Goal: Task Accomplishment & Management: Manage account settings

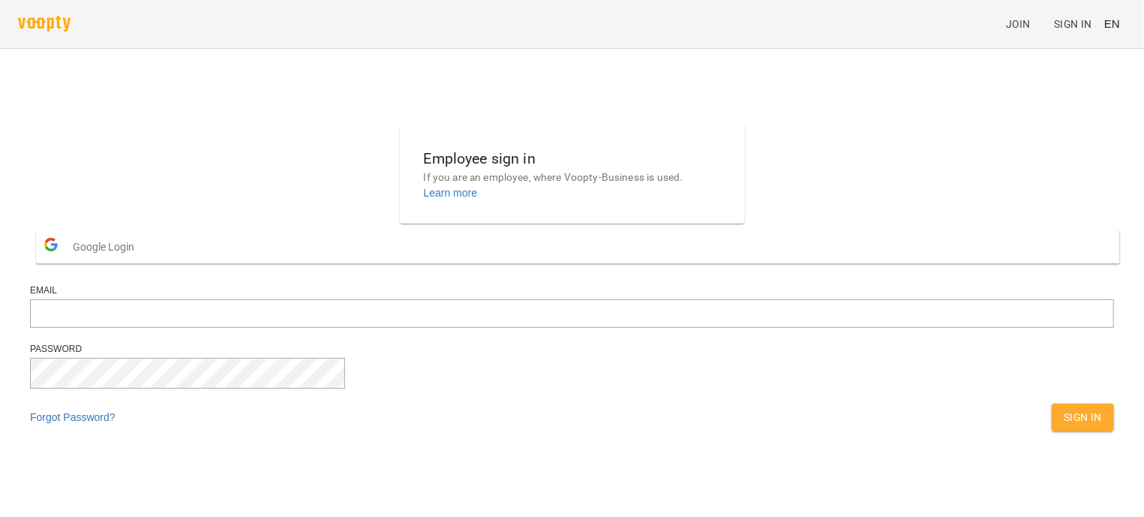
type input "**********"
click at [1064, 426] on span "Sign In" at bounding box center [1083, 417] width 38 height 18
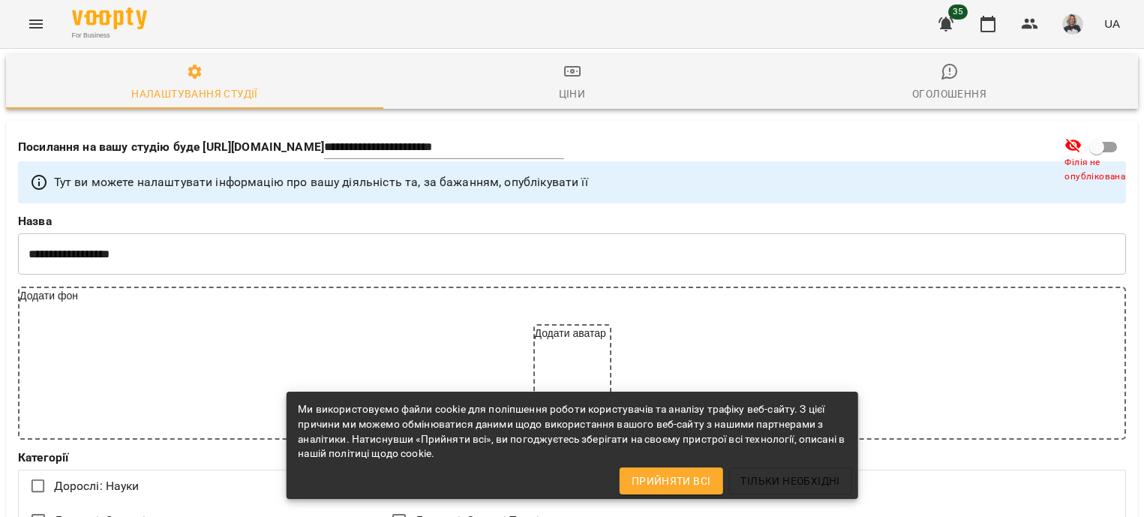
select select "**"
click at [945, 23] on icon "button" at bounding box center [945, 24] width 15 height 14
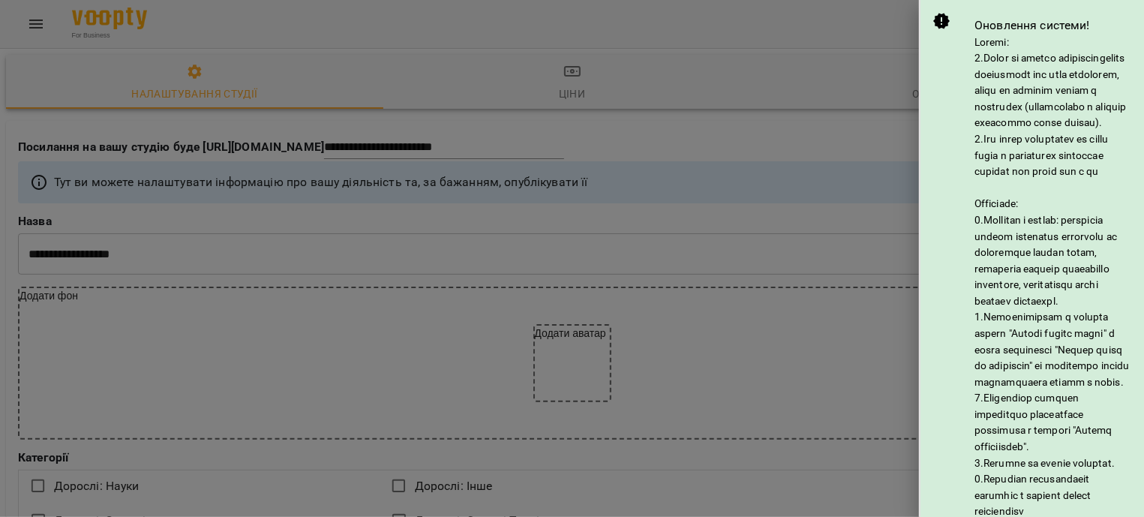
scroll to position [377, 0]
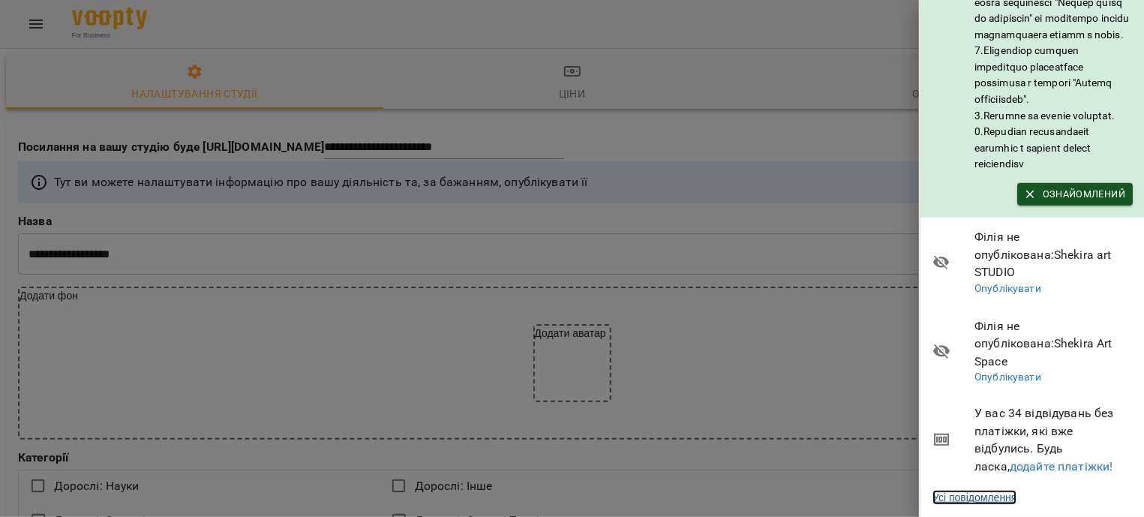
click at [982, 490] on link "Усі повідомлення" at bounding box center [974, 497] width 84 height 15
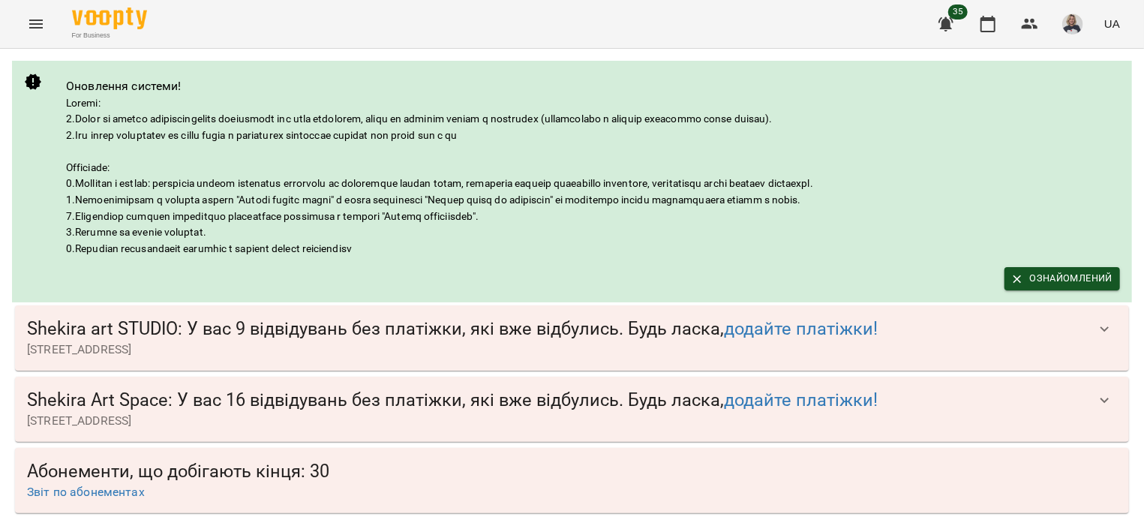
scroll to position [90, 0]
click at [1096, 392] on icon "button" at bounding box center [1105, 401] width 18 height 18
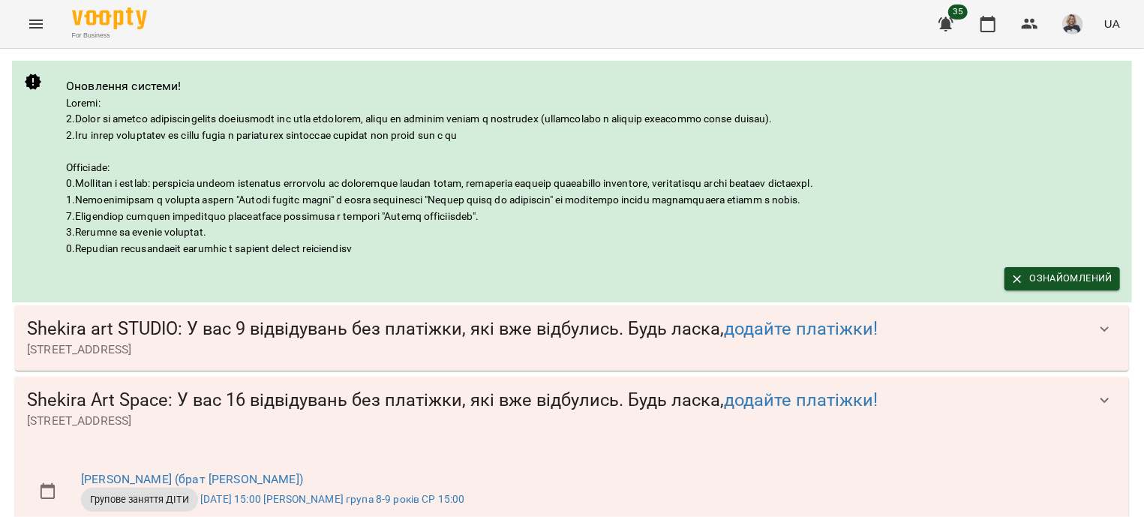
scroll to position [1266, 0]
click at [50, 11] on div "For Business 35 UA" at bounding box center [572, 24] width 1144 height 48
click at [36, 23] on icon "Menu" at bounding box center [36, 24] width 14 height 9
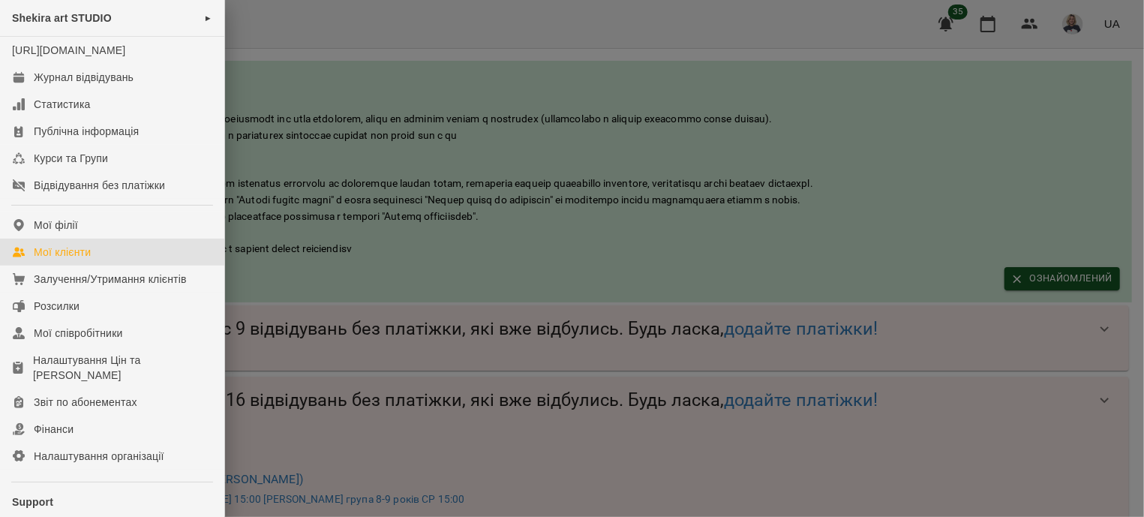
click at [122, 266] on link "Мої клієнти" at bounding box center [112, 252] width 224 height 27
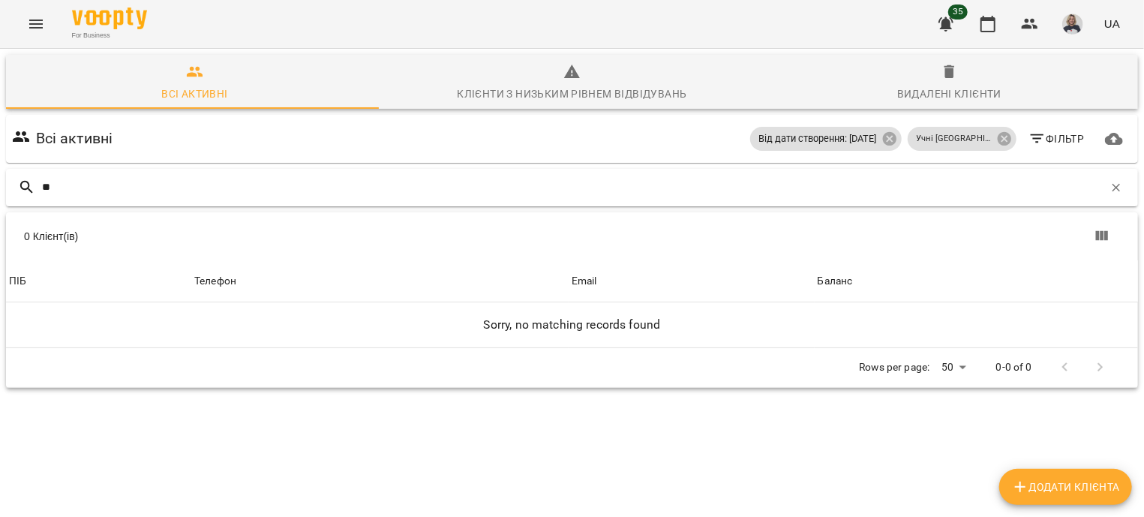
type input "*"
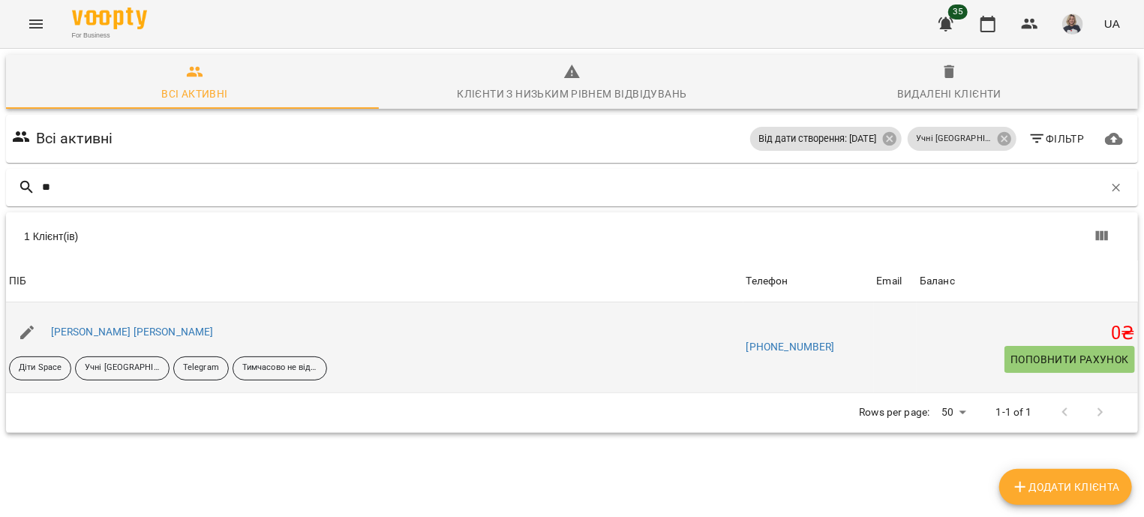
type input "*"
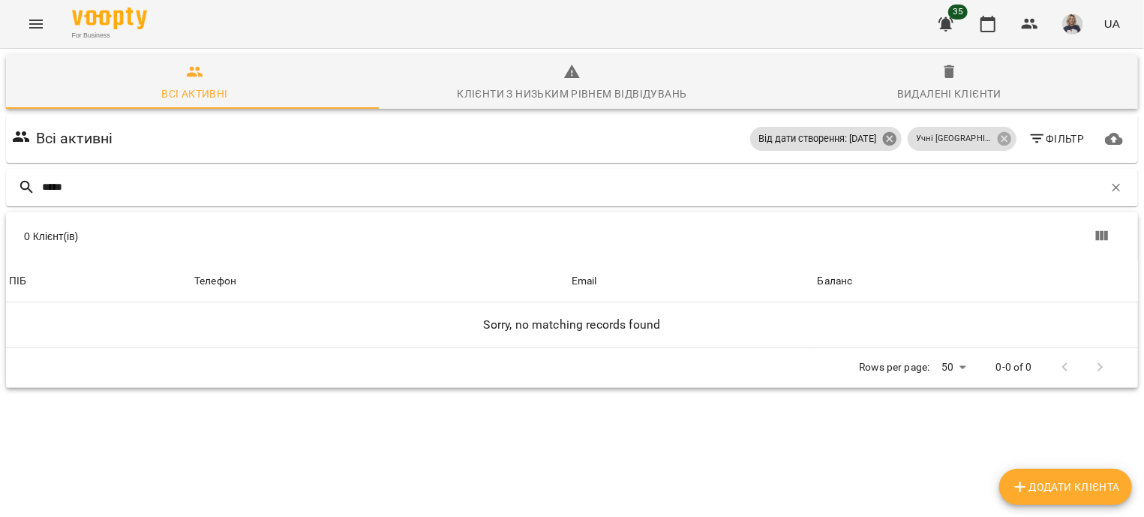
type input "*****"
click at [898, 138] on icon at bounding box center [889, 139] width 17 height 17
click at [997, 142] on icon at bounding box center [1004, 139] width 14 height 14
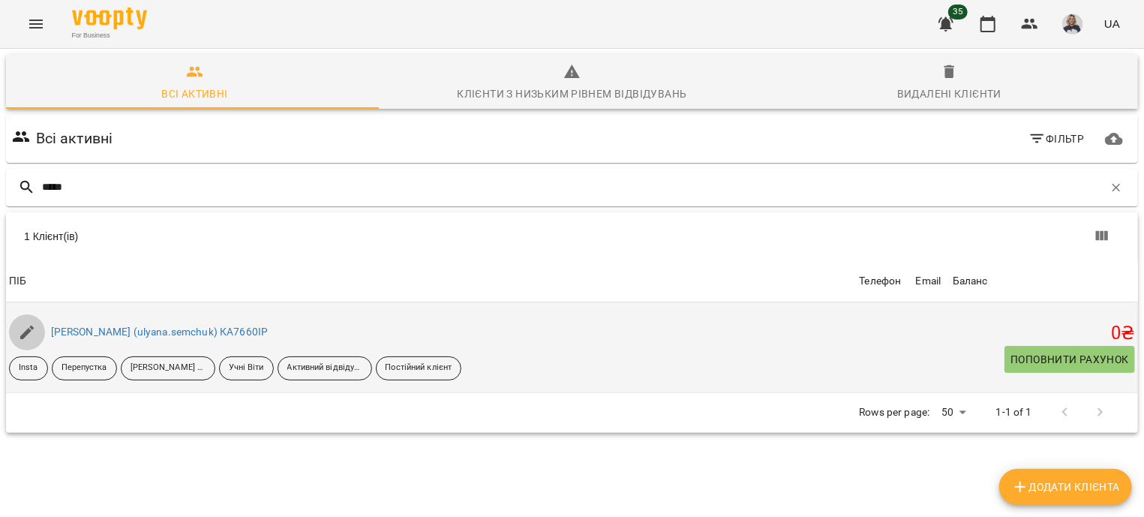
click at [28, 332] on icon "button" at bounding box center [27, 333] width 14 height 14
select select "**"
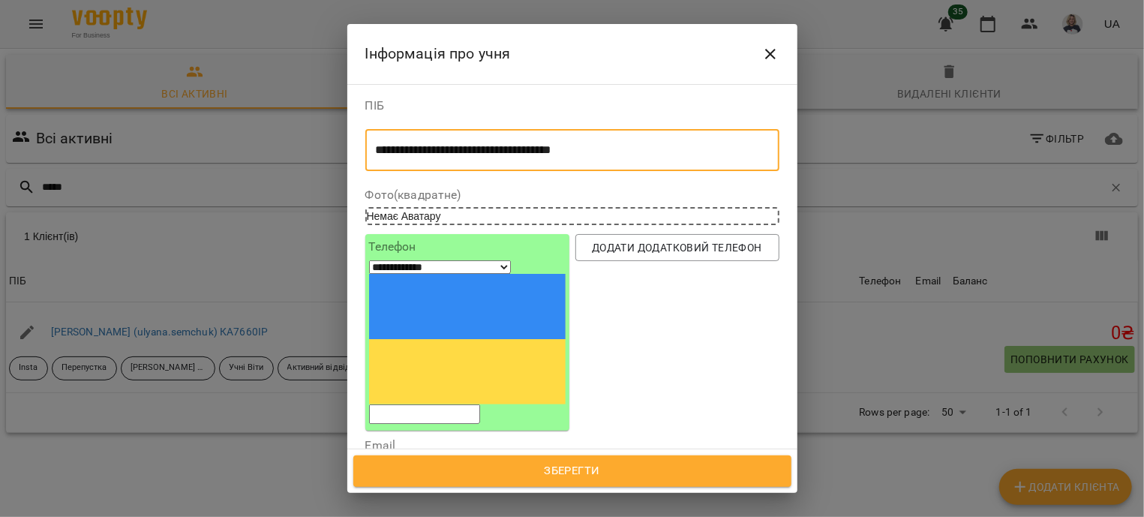
click at [680, 145] on textarea "**********" at bounding box center [565, 150] width 379 height 14
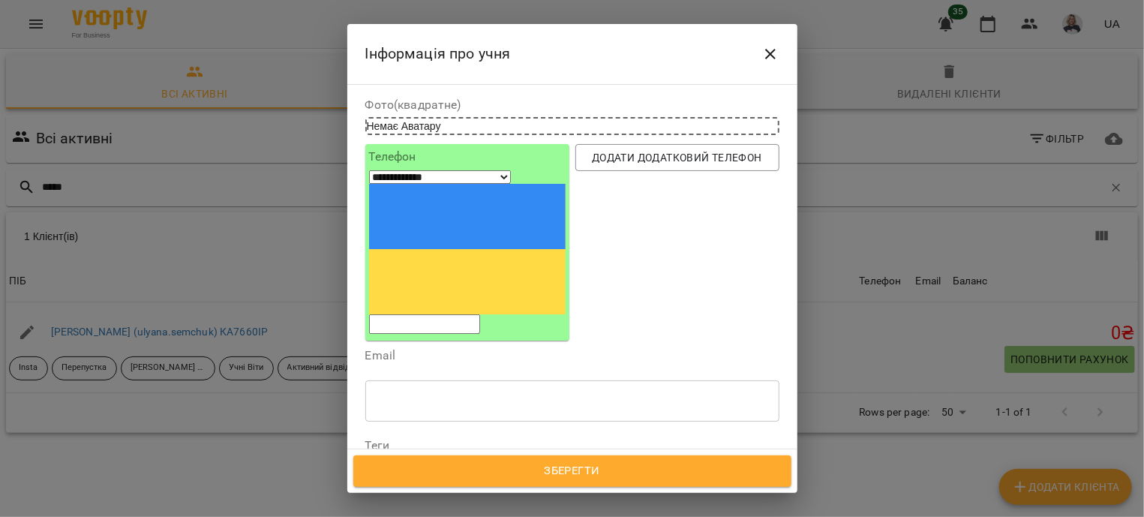
click at [408, 464] on icon at bounding box center [407, 469] width 11 height 11
type textarea "**********"
click at [439, 467] on icon at bounding box center [436, 469] width 5 height 5
click at [524, 464] on icon at bounding box center [529, 469] width 11 height 11
click at [430, 466] on icon at bounding box center [424, 471] width 11 height 11
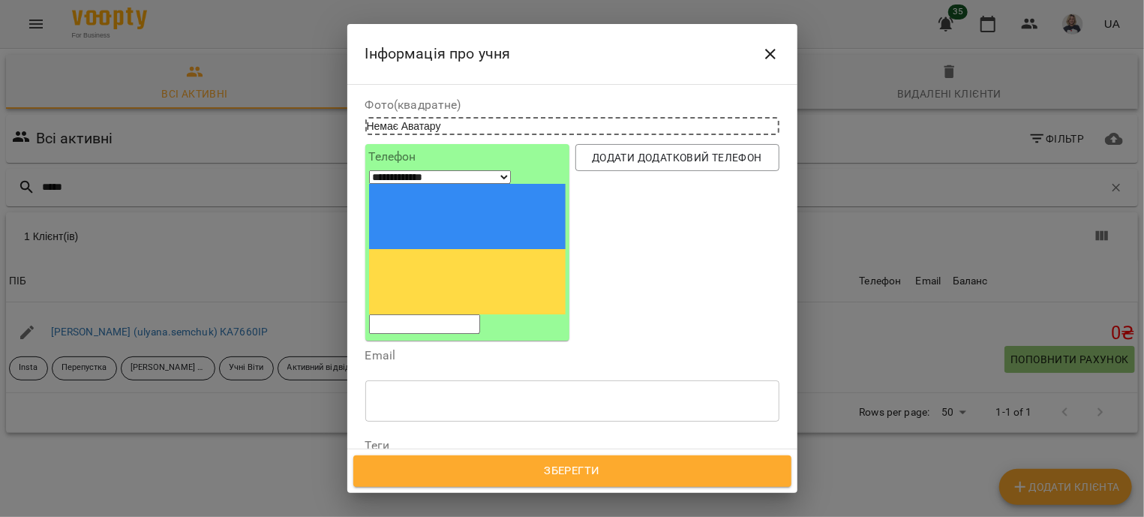
click at [477, 466] on icon at bounding box center [472, 471] width 11 height 11
click at [462, 466] on icon at bounding box center [457, 471] width 11 height 11
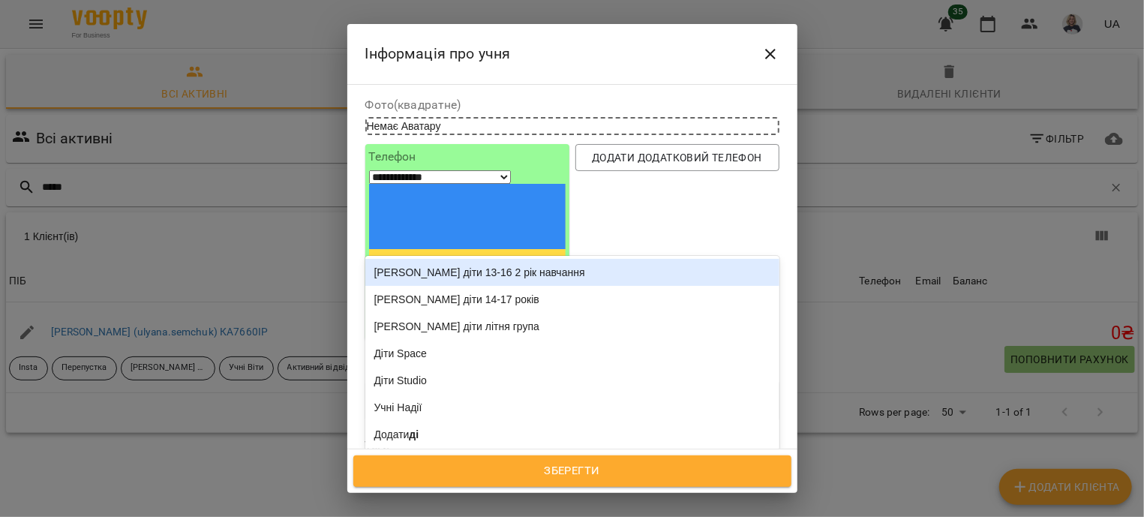
type input "****"
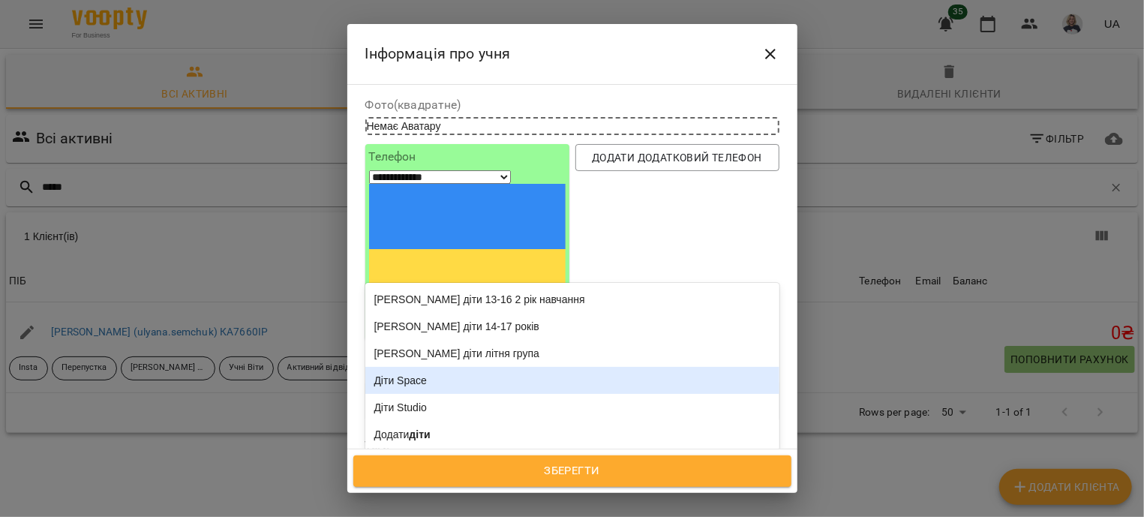
click at [473, 367] on div "Діти Space" at bounding box center [572, 380] width 414 height 27
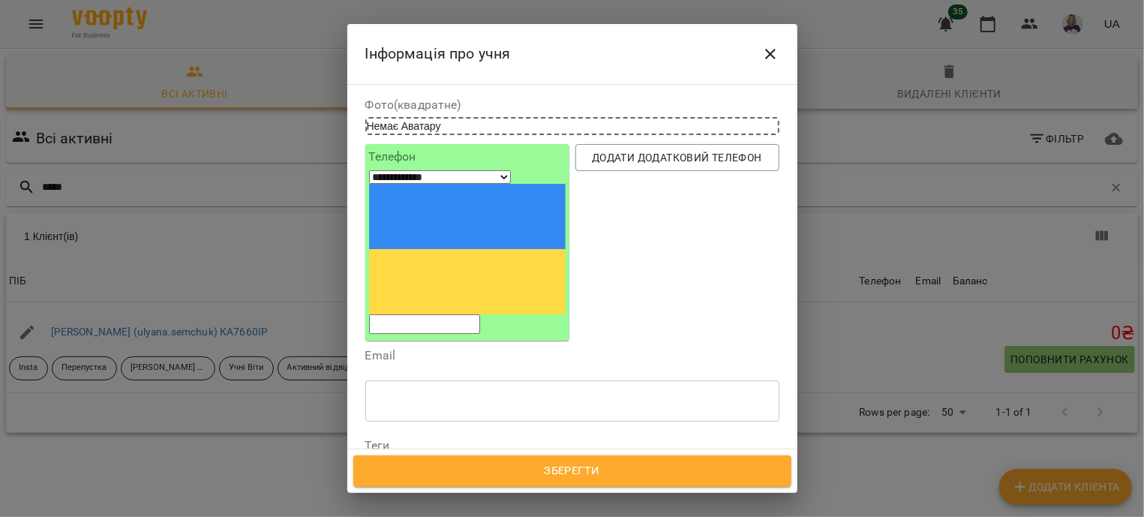
scroll to position [0, 0]
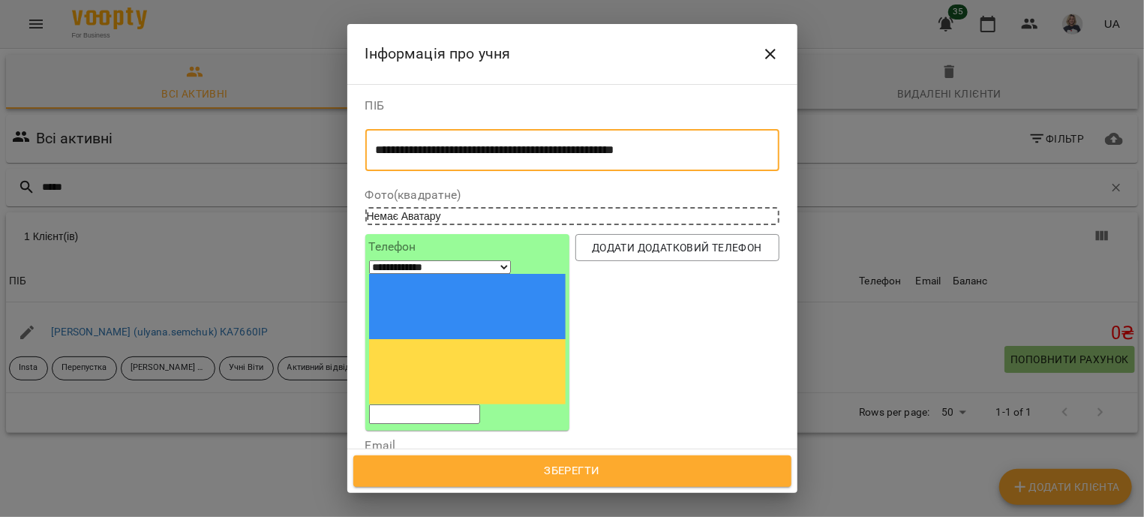
drag, startPoint x: 686, startPoint y: 153, endPoint x: 373, endPoint y: 141, distance: 313.8
click at [376, 143] on textarea "**********" at bounding box center [565, 150] width 379 height 14
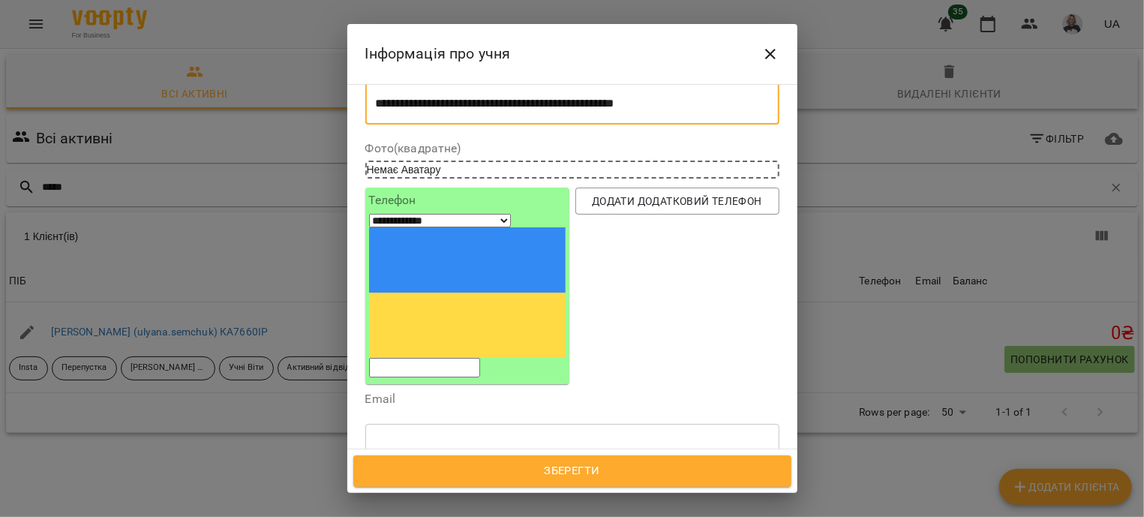
scroll to position [90, 0]
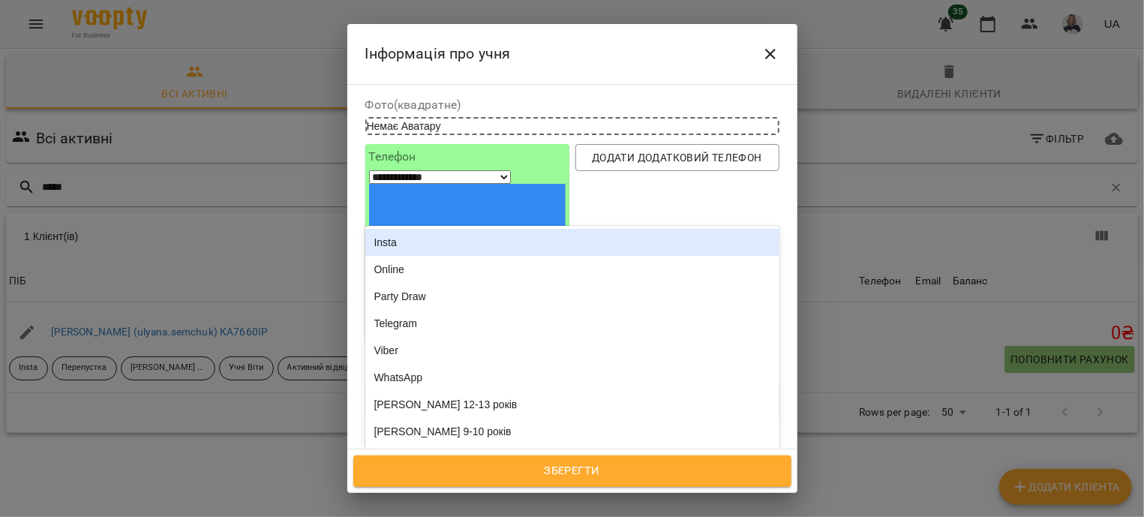
click at [473, 459] on div "Діти Space" at bounding box center [545, 471] width 358 height 25
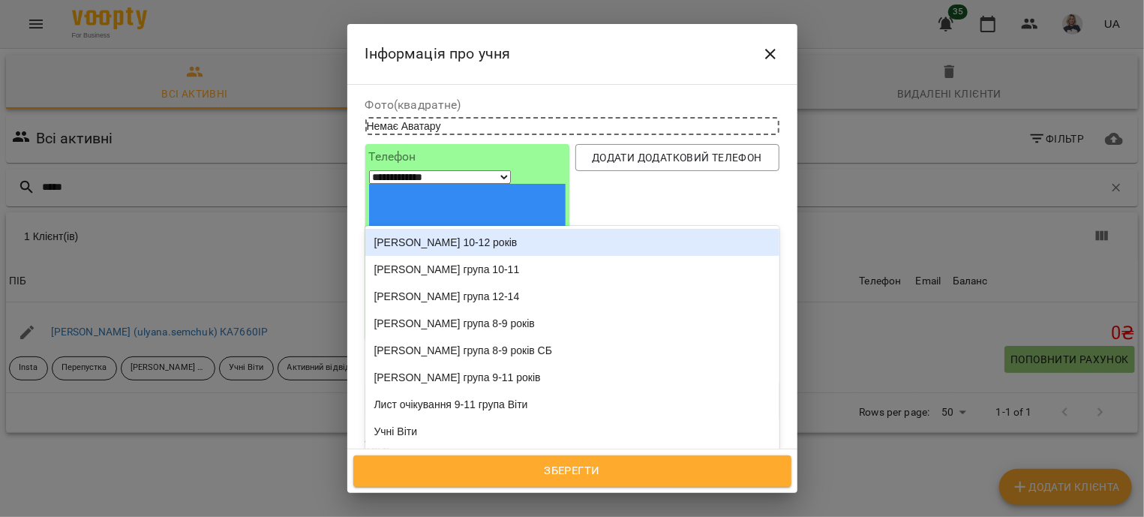
type input "****"
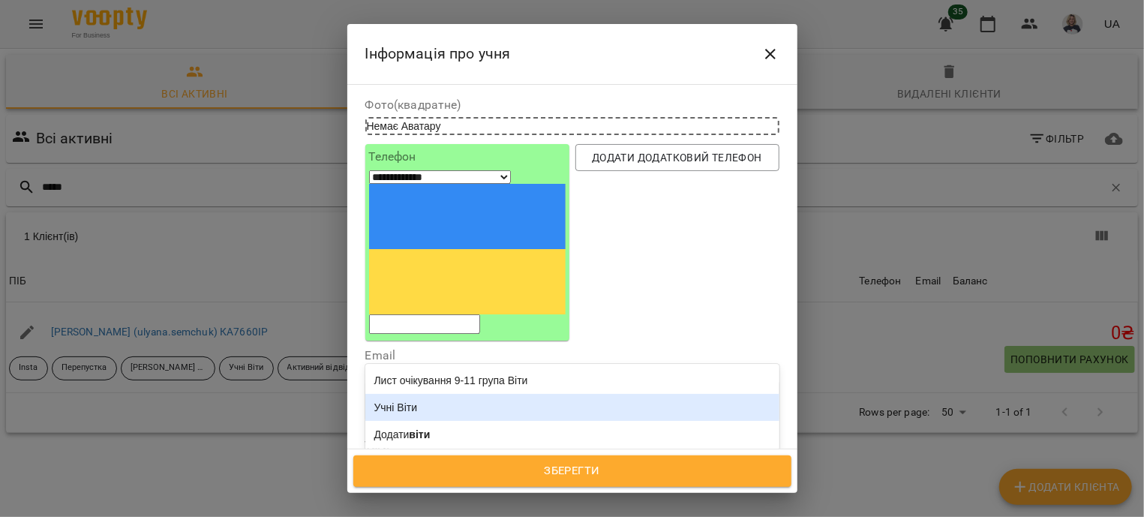
click at [467, 394] on div "Учні Віти" at bounding box center [572, 407] width 414 height 27
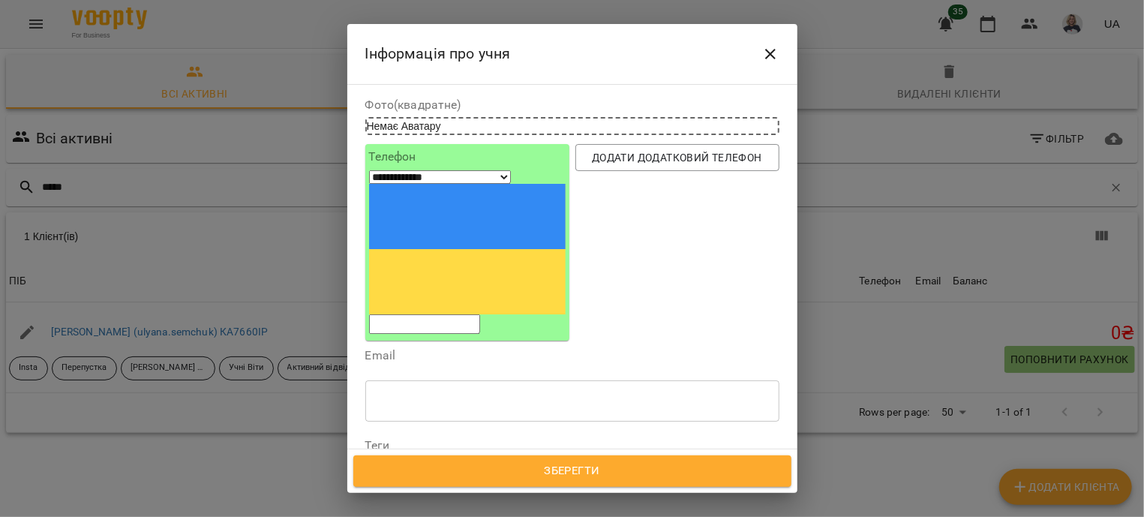
type input "**"
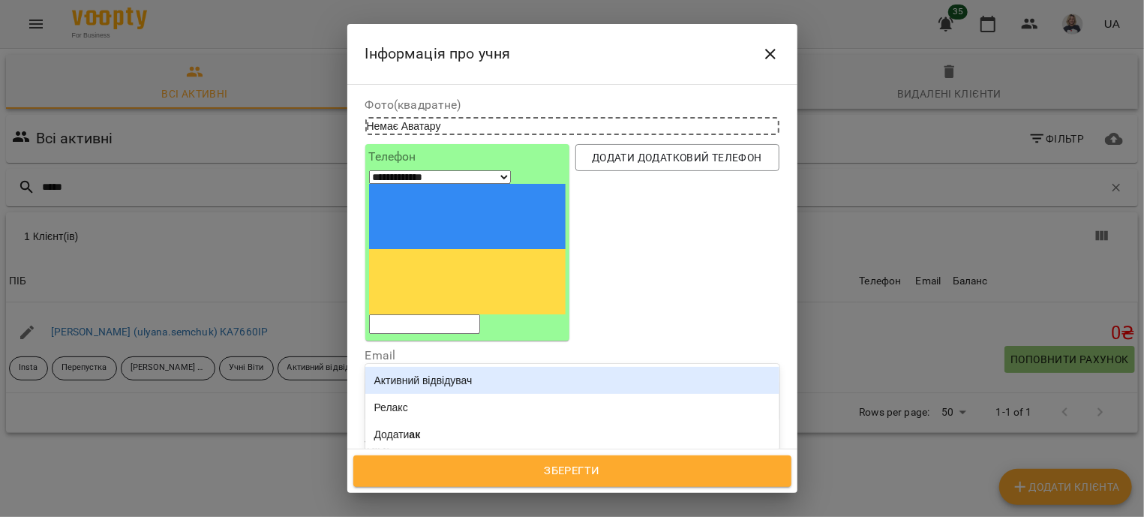
click at [503, 367] on div "Активний відвідувач" at bounding box center [572, 380] width 414 height 27
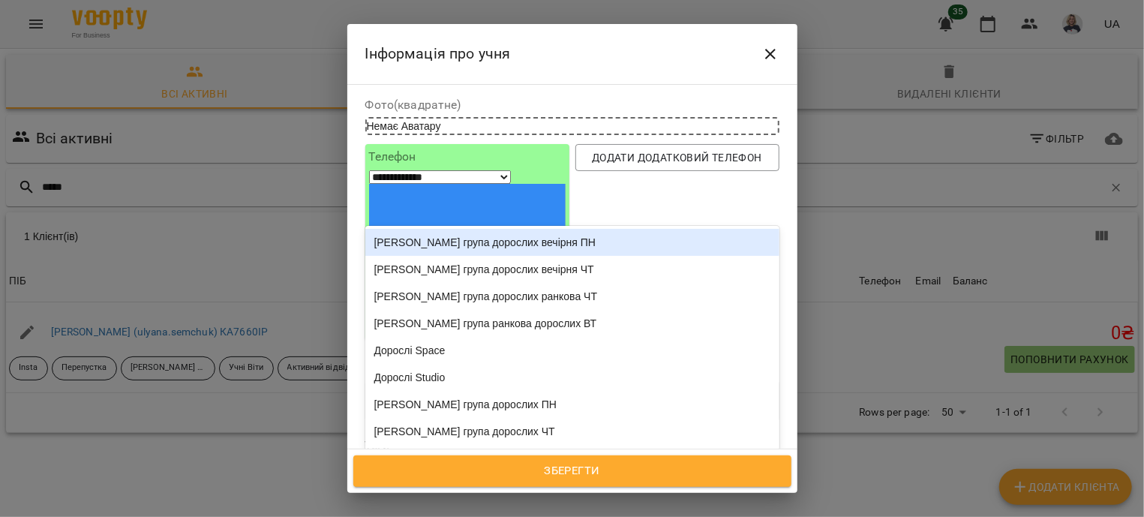
type input "*"
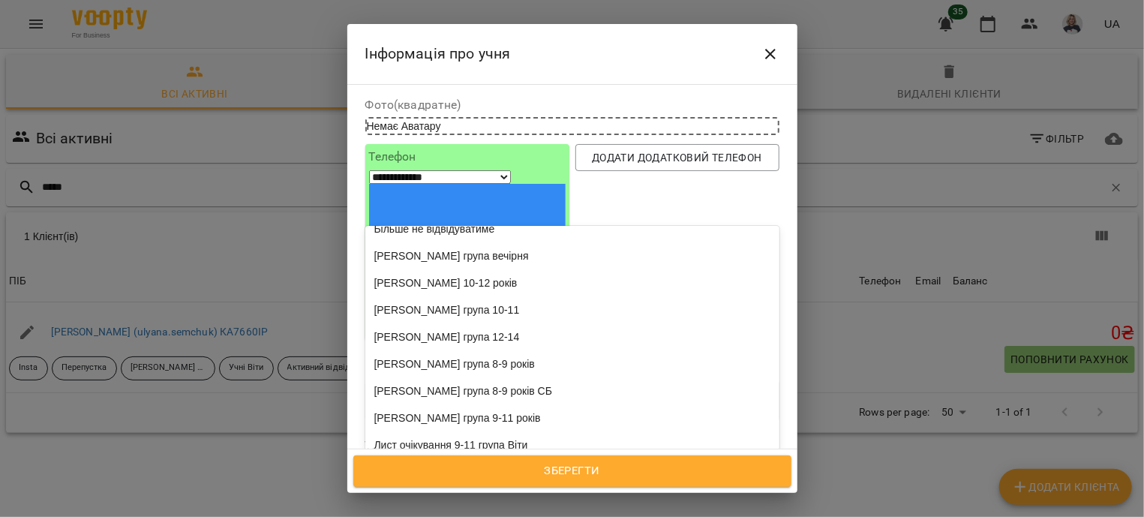
scroll to position [0, 0]
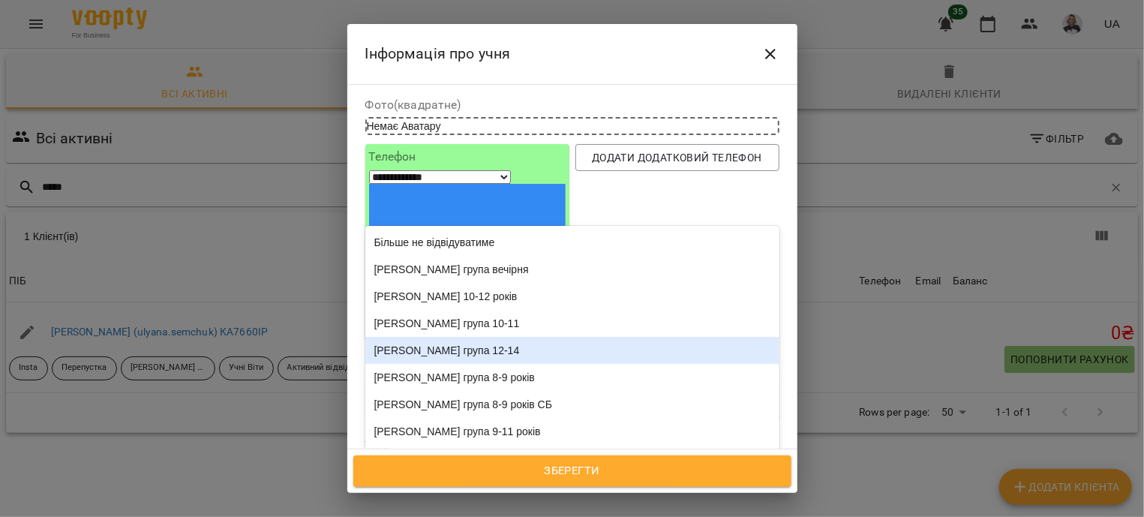
type input "*"
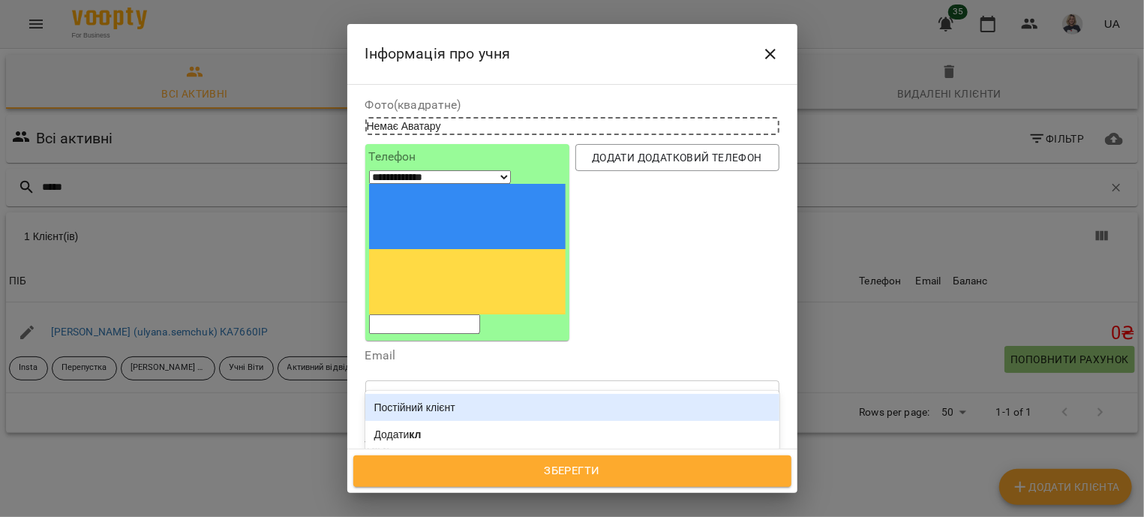
type input "**"
click at [560, 394] on div "Постійний клієнт" at bounding box center [572, 407] width 414 height 27
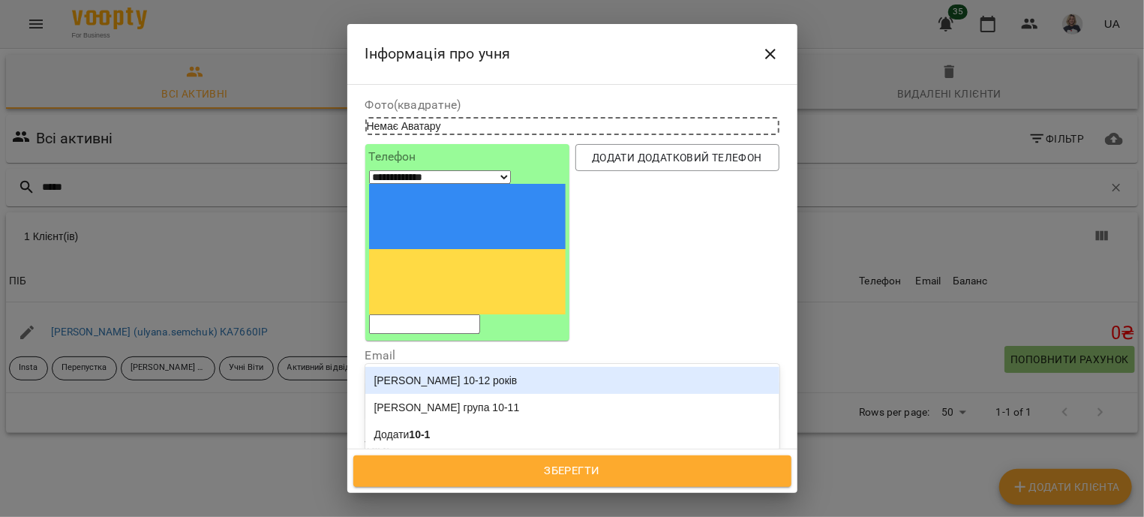
type input "*****"
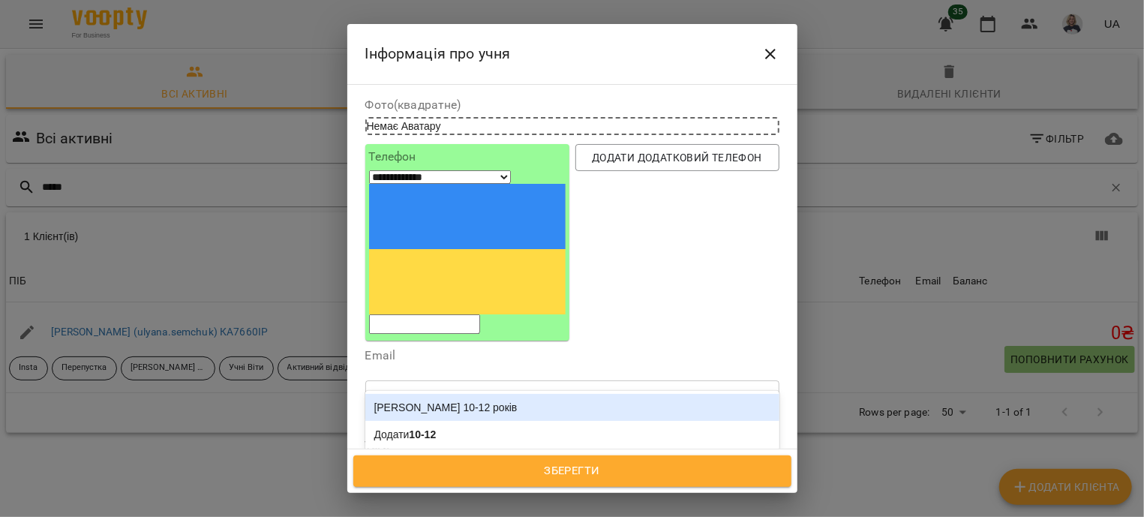
click at [467, 394] on div "Віта 10-12 років" at bounding box center [572, 407] width 414 height 27
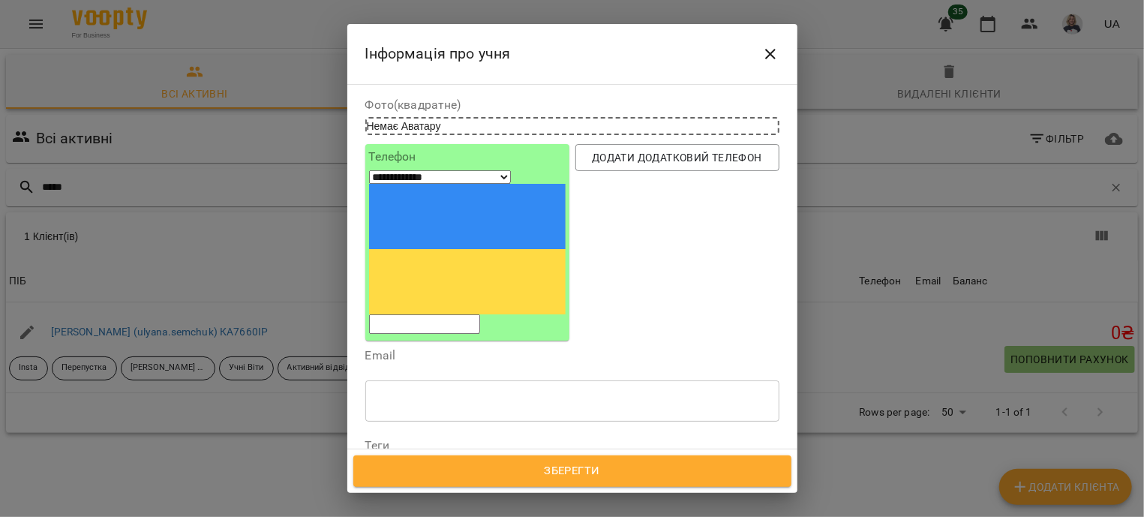
type input "*"
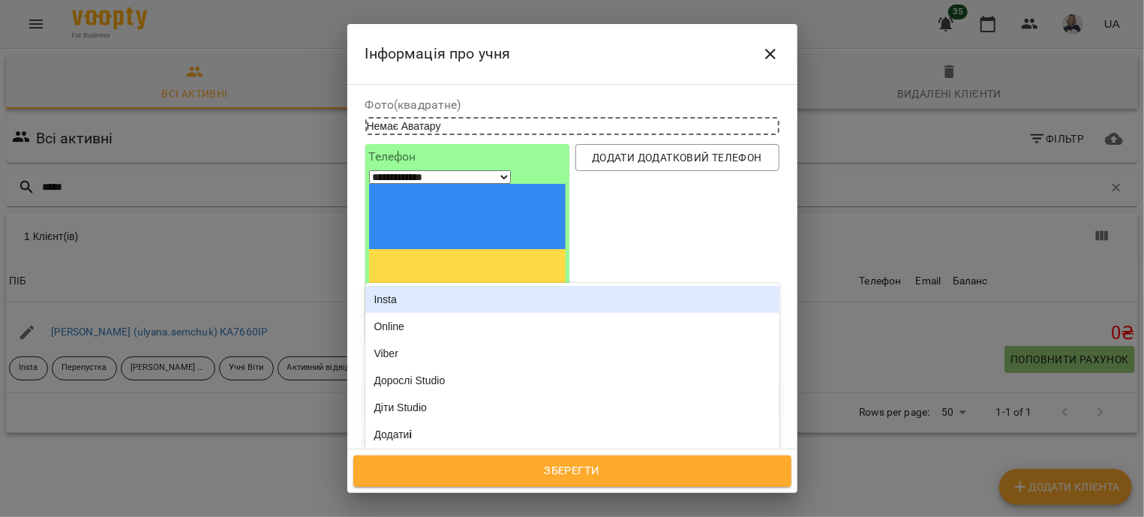
click at [476, 286] on div "Insta" at bounding box center [572, 299] width 414 height 27
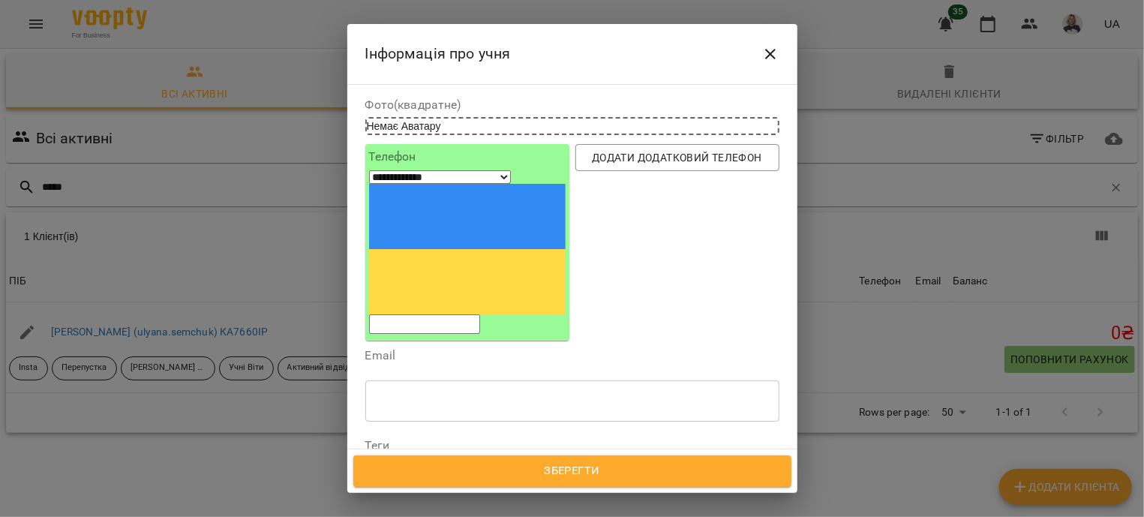
type input "*"
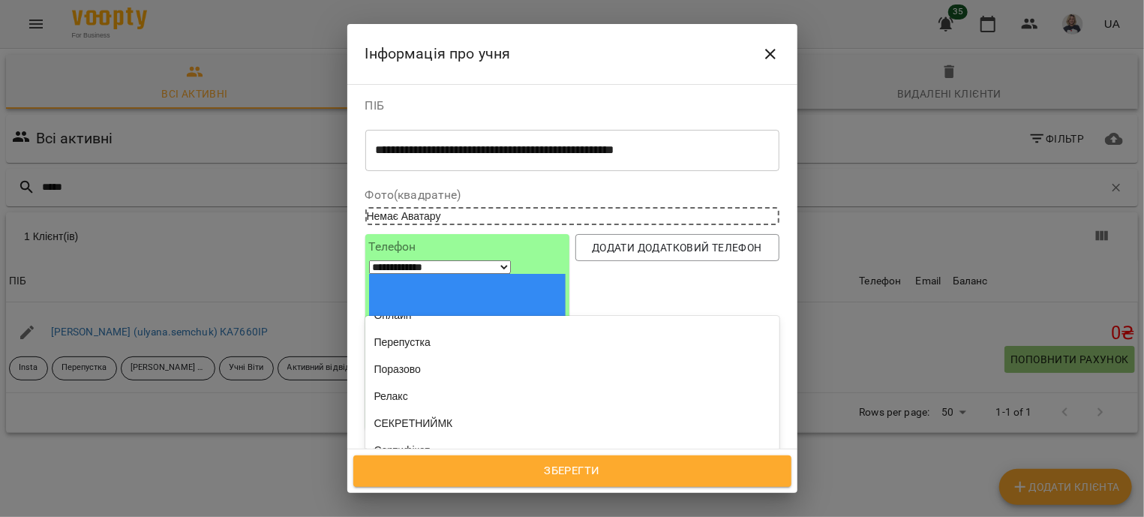
scroll to position [1357, 0]
click at [458, 231] on div "Перепустка" at bounding box center [572, 244] width 414 height 27
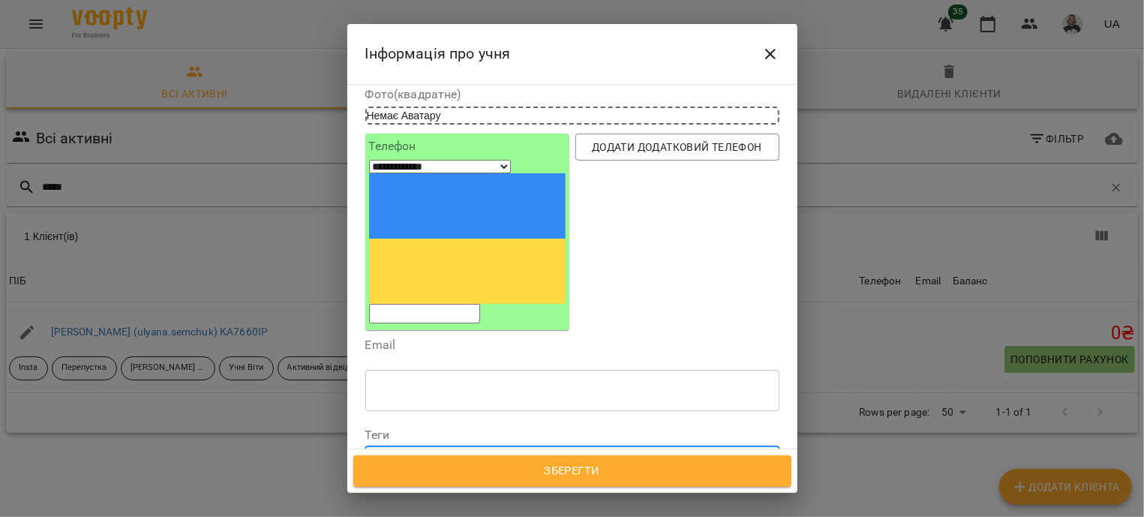
scroll to position [181, 0]
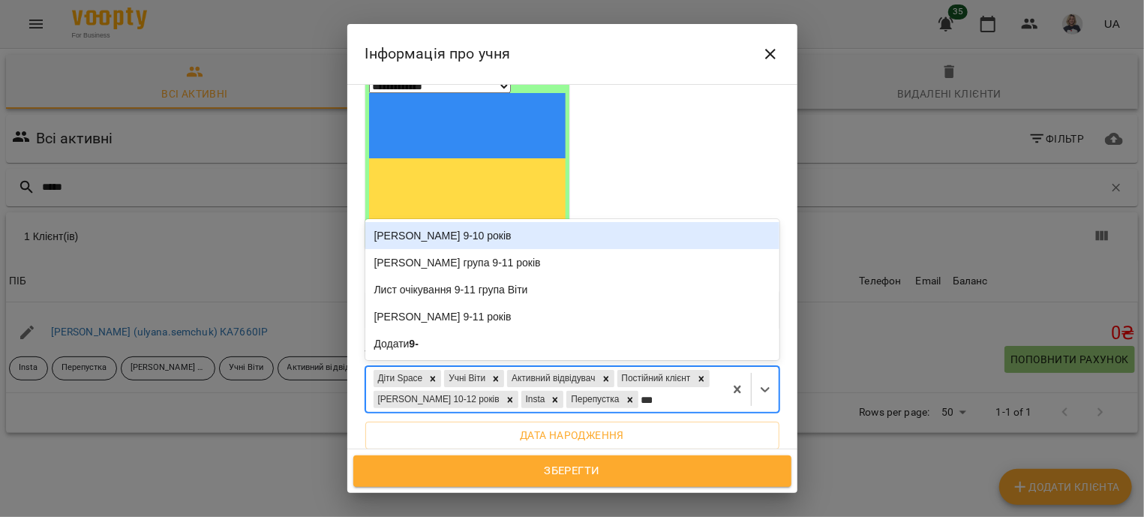
type input "****"
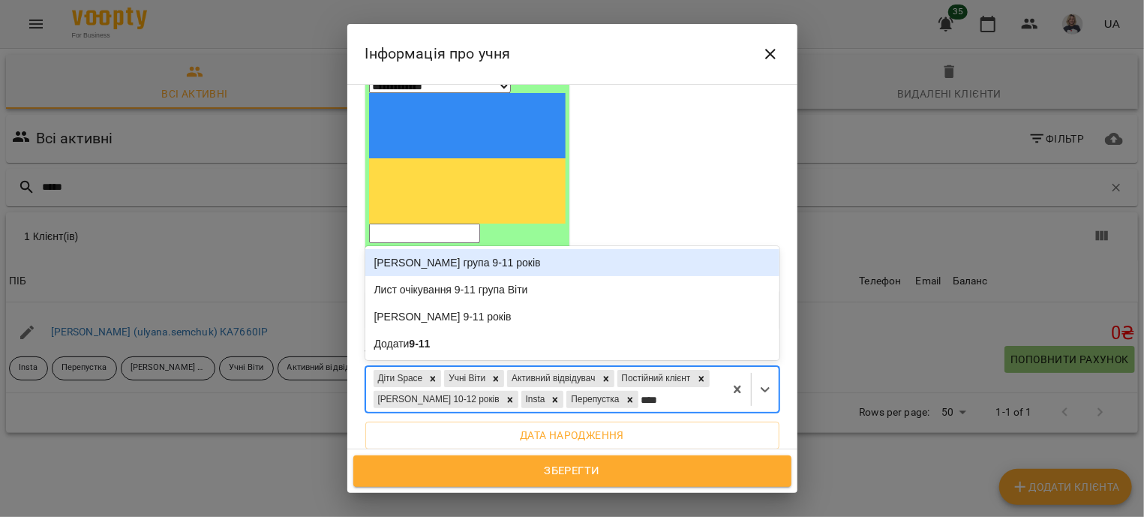
click at [478, 249] on div "Віта група 9-11 років" at bounding box center [572, 262] width 414 height 27
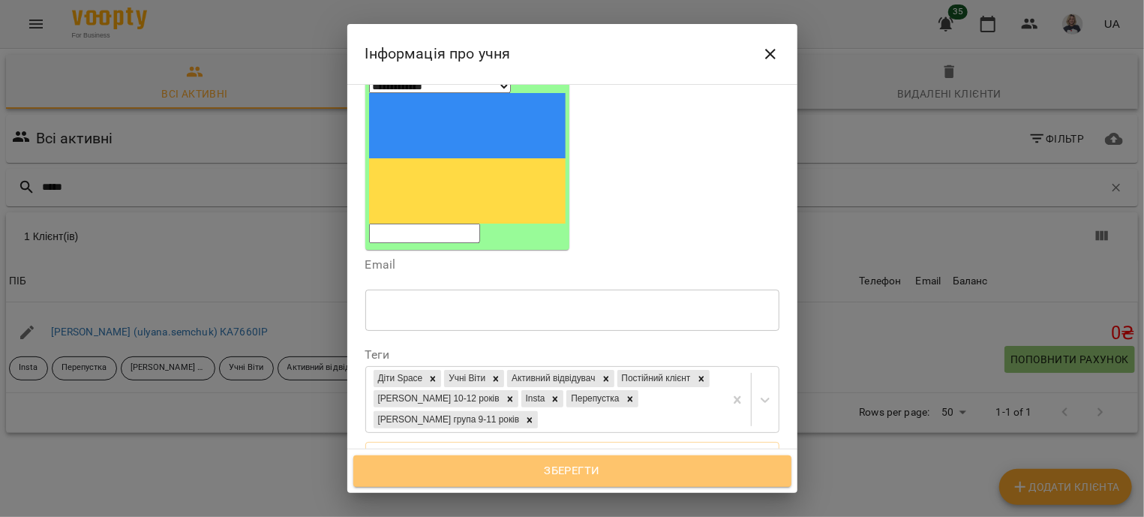
click at [498, 469] on span "Зберегти" at bounding box center [572, 471] width 405 height 20
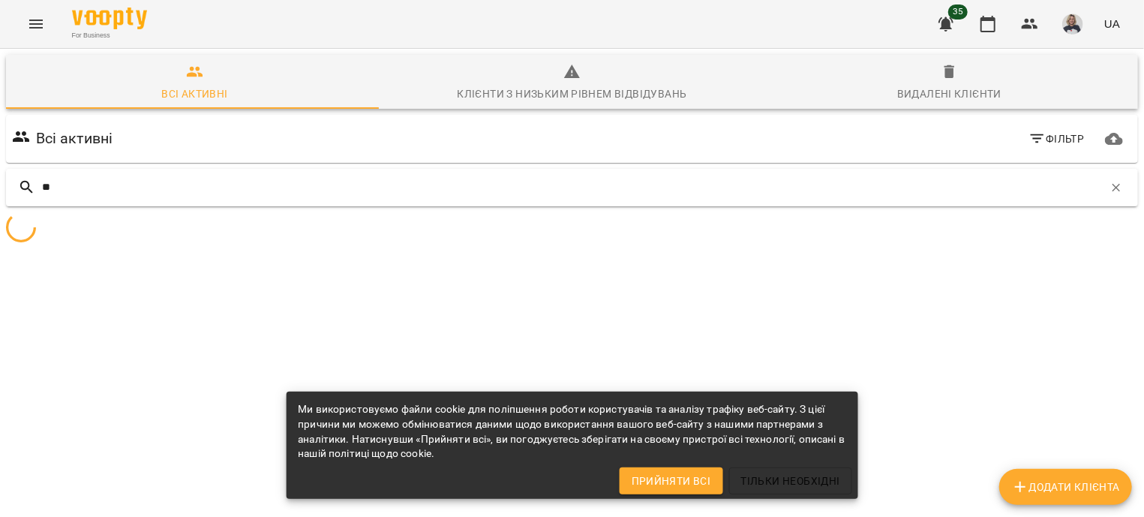
type input "*"
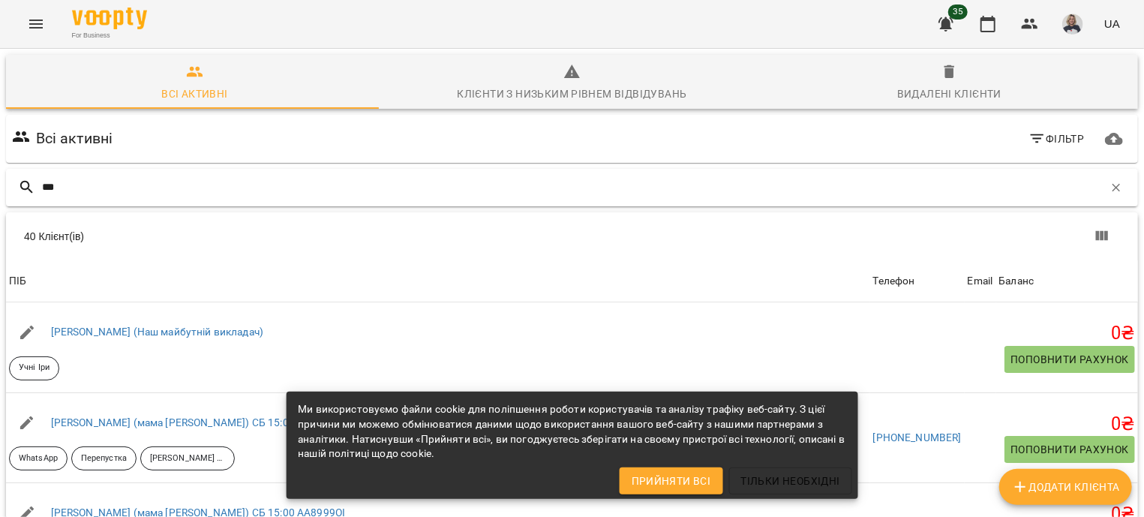
type input "****"
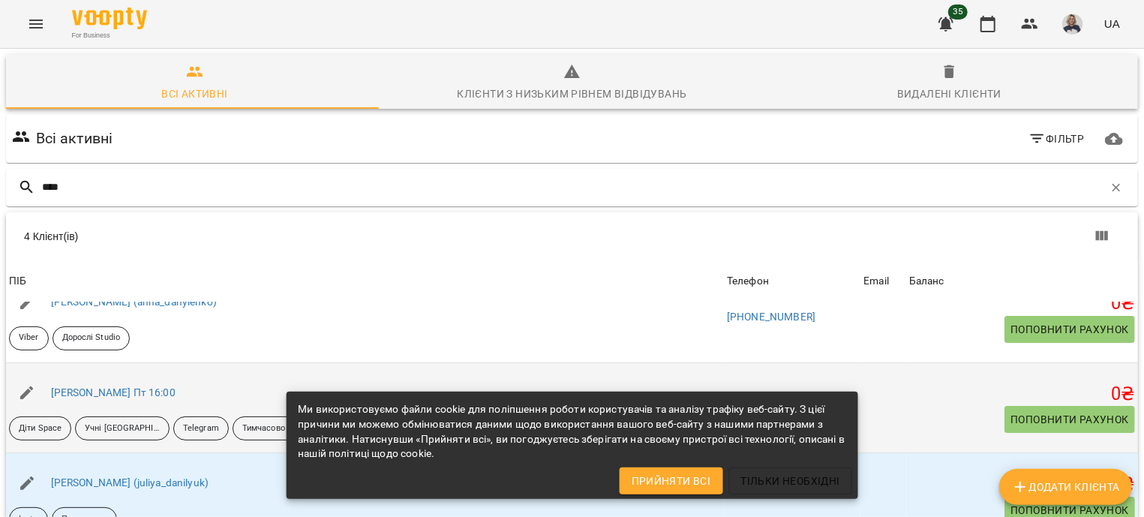
scroll to position [181, 0]
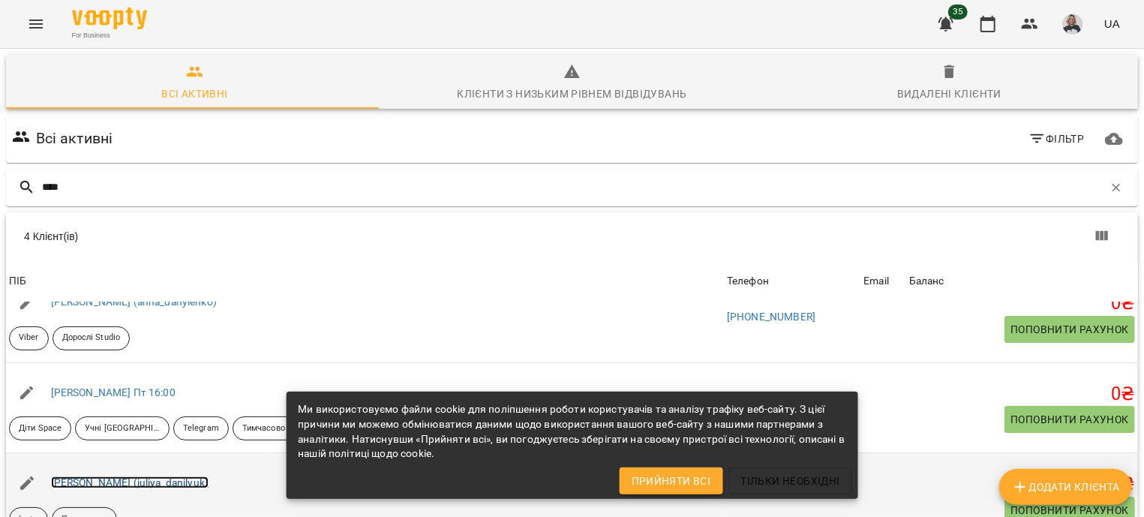
click at [185, 476] on link "[PERSON_NAME] (juliya_danilyuk)" at bounding box center [130, 482] width 158 height 12
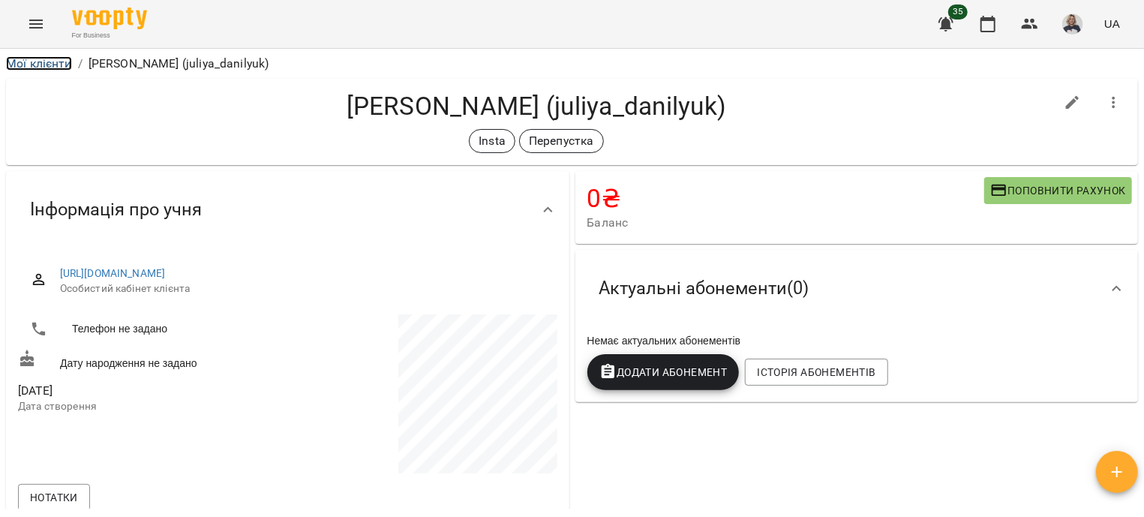
click at [28, 66] on link "Мої клієнти" at bounding box center [39, 63] width 66 height 14
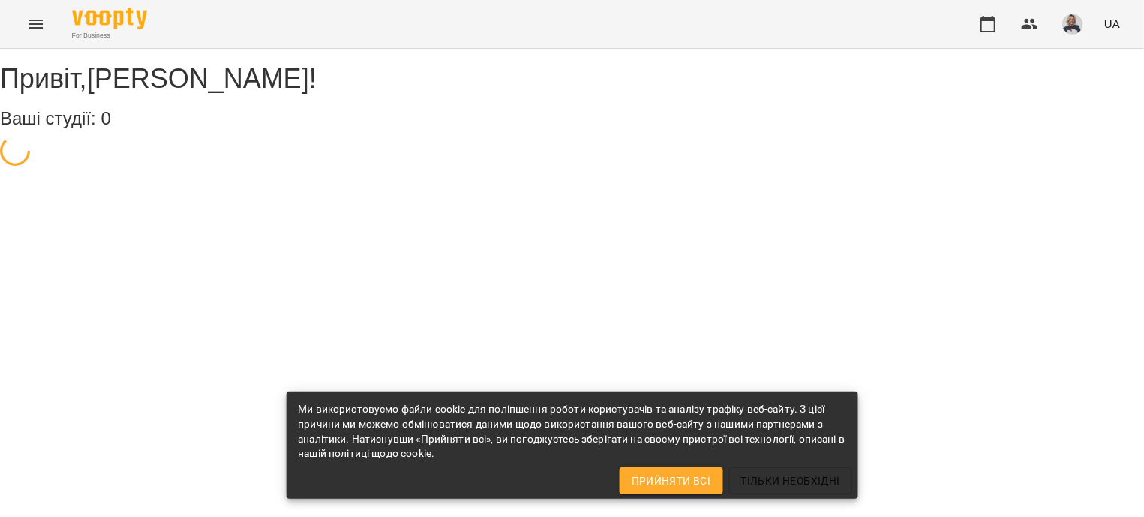
select select "**"
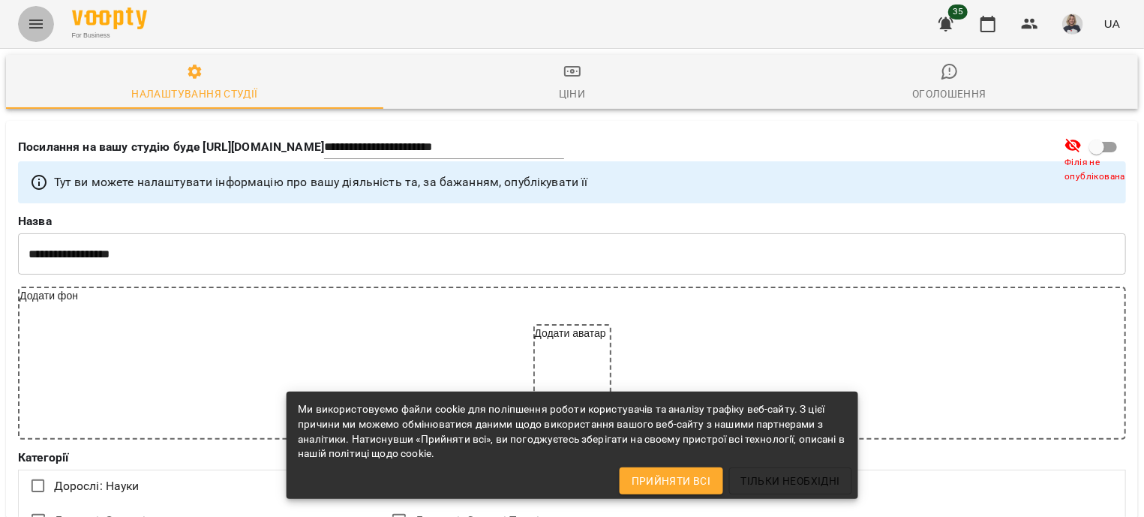
click at [36, 23] on icon "Menu" at bounding box center [36, 24] width 14 height 9
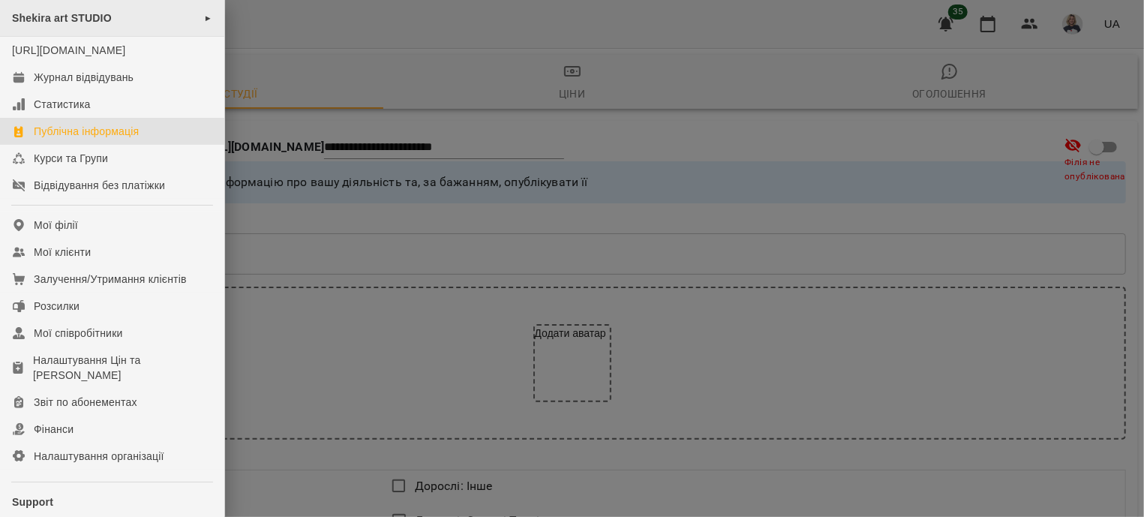
click at [122, 22] on div "Shekira art STUDIO ►" at bounding box center [112, 18] width 224 height 37
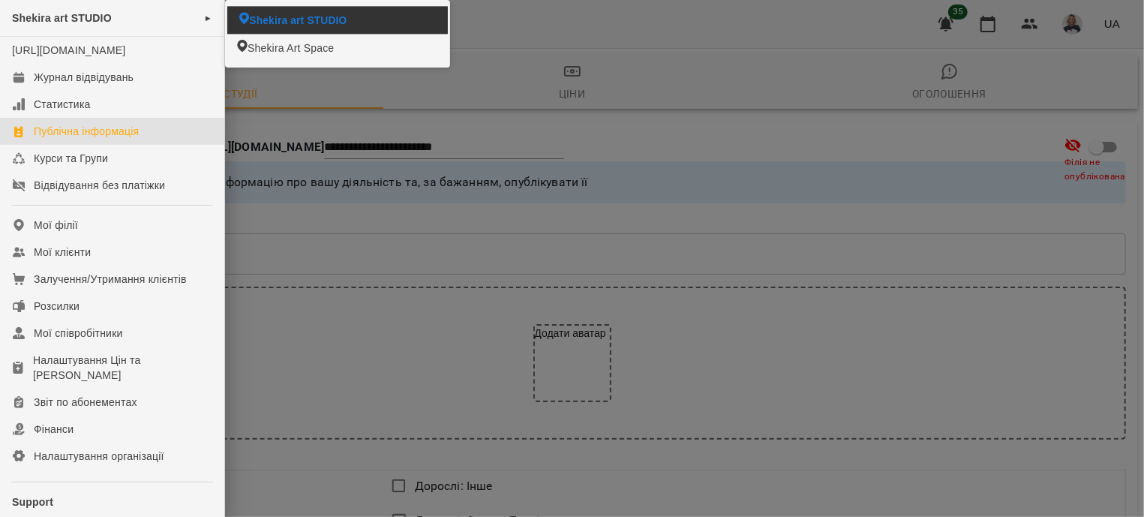
click at [259, 19] on span "Shekira art STUDIO" at bounding box center [298, 20] width 98 height 15
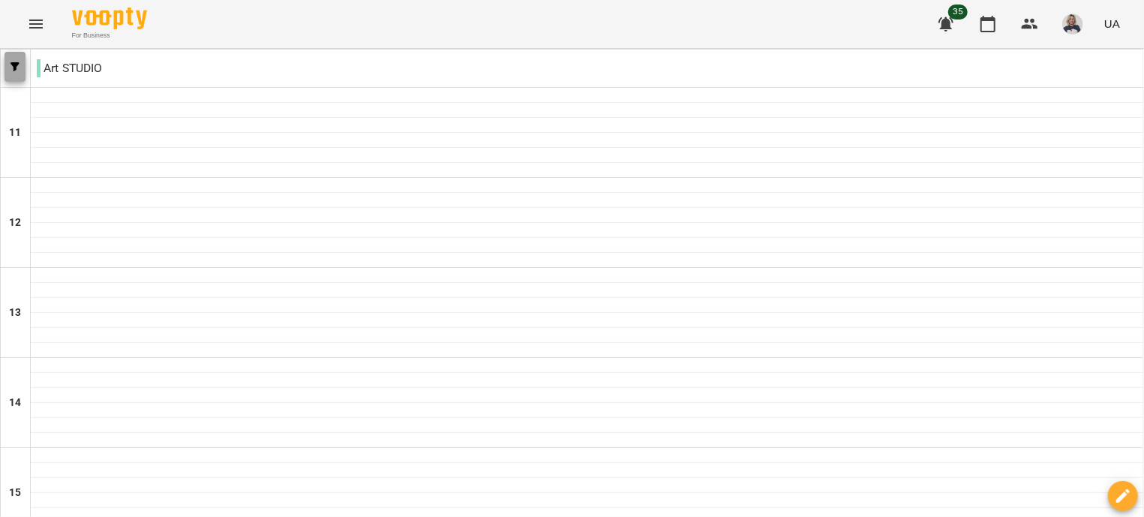
click at [11, 59] on button "button" at bounding box center [15, 67] width 21 height 30
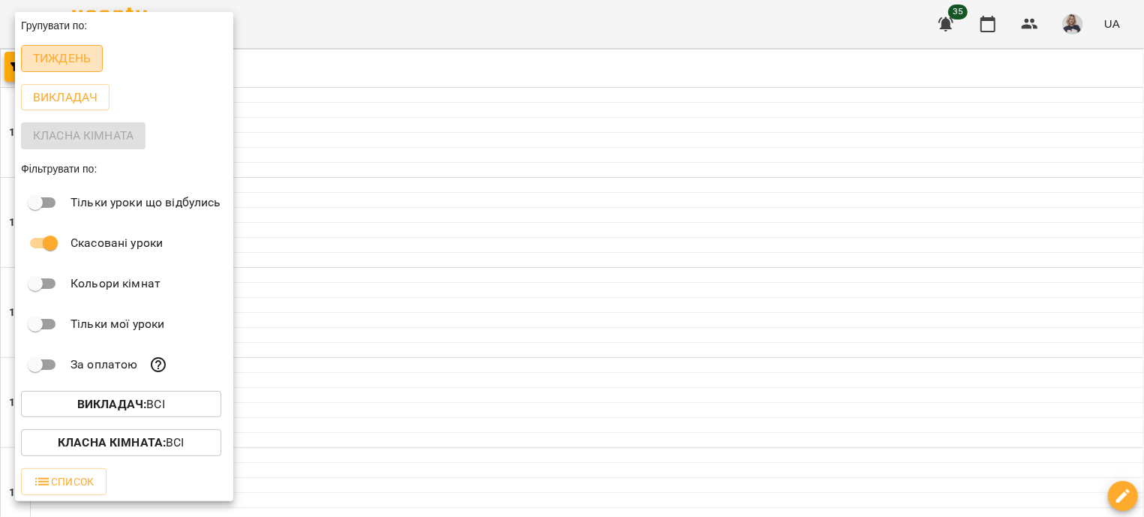
click at [41, 65] on p "Тиждень" at bounding box center [62, 59] width 58 height 18
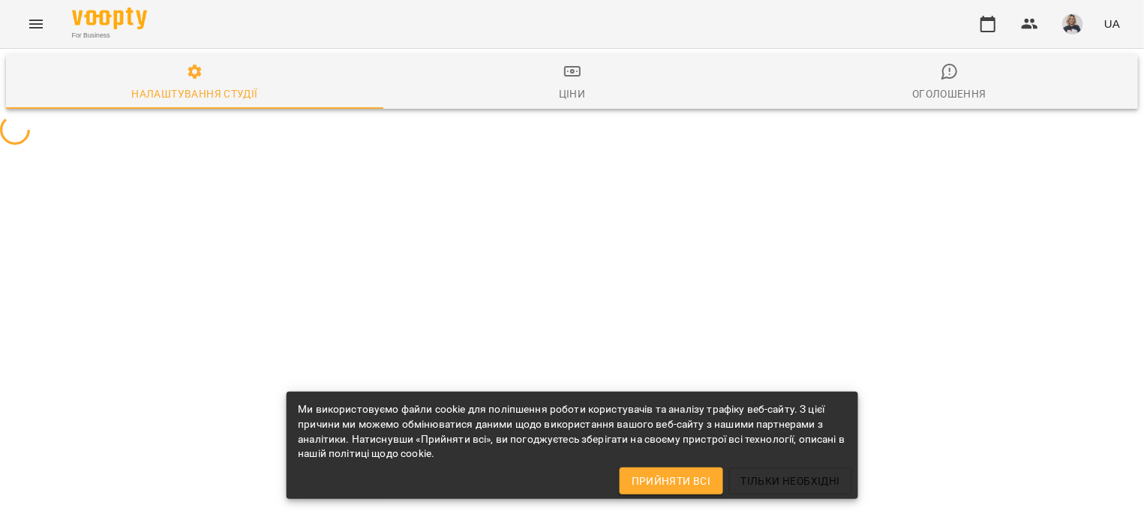
select select "**"
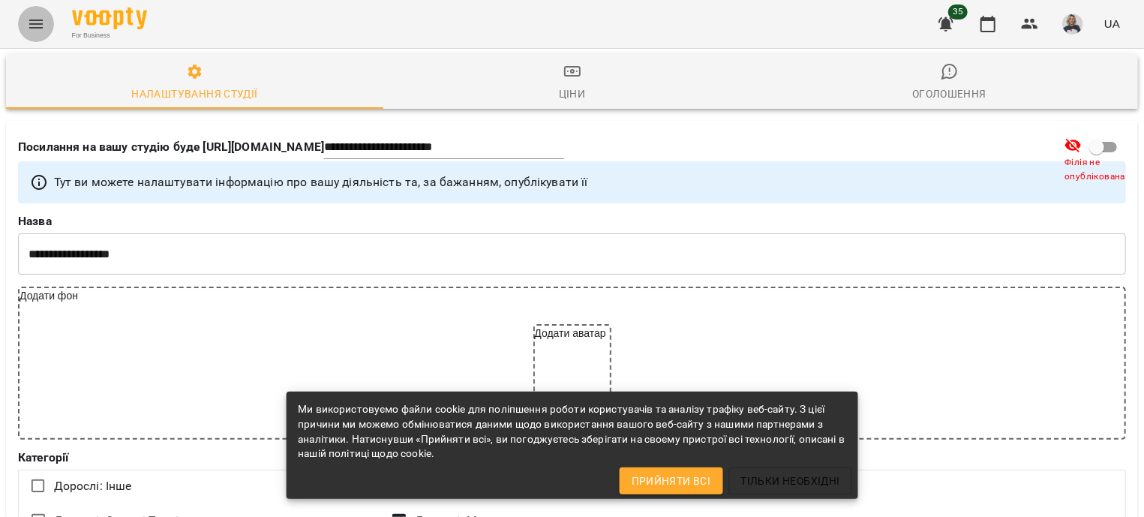
click at [38, 26] on icon "Menu" at bounding box center [36, 24] width 18 height 18
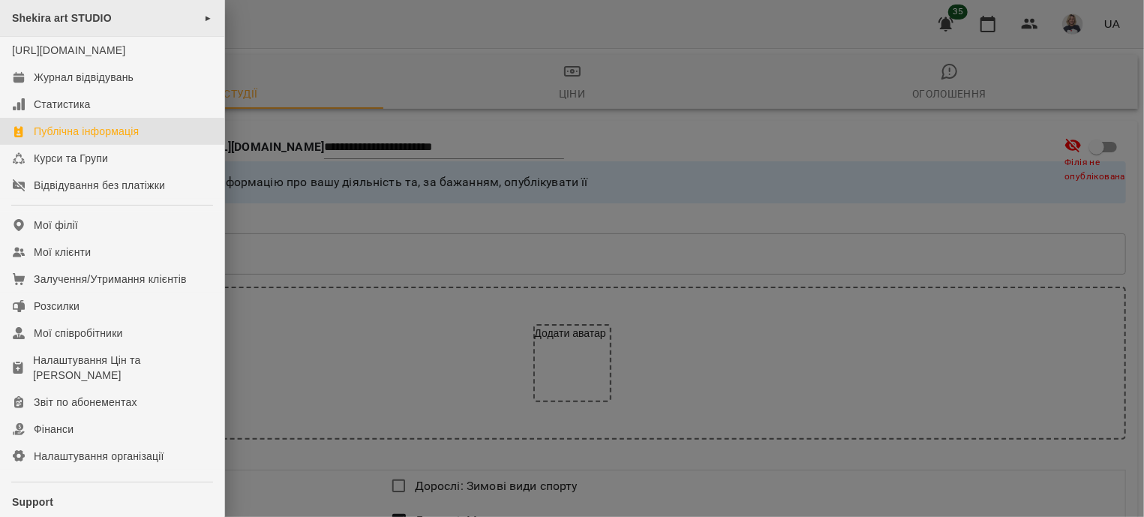
click at [141, 15] on div "Shekira art STUDIO ►" at bounding box center [112, 18] width 224 height 37
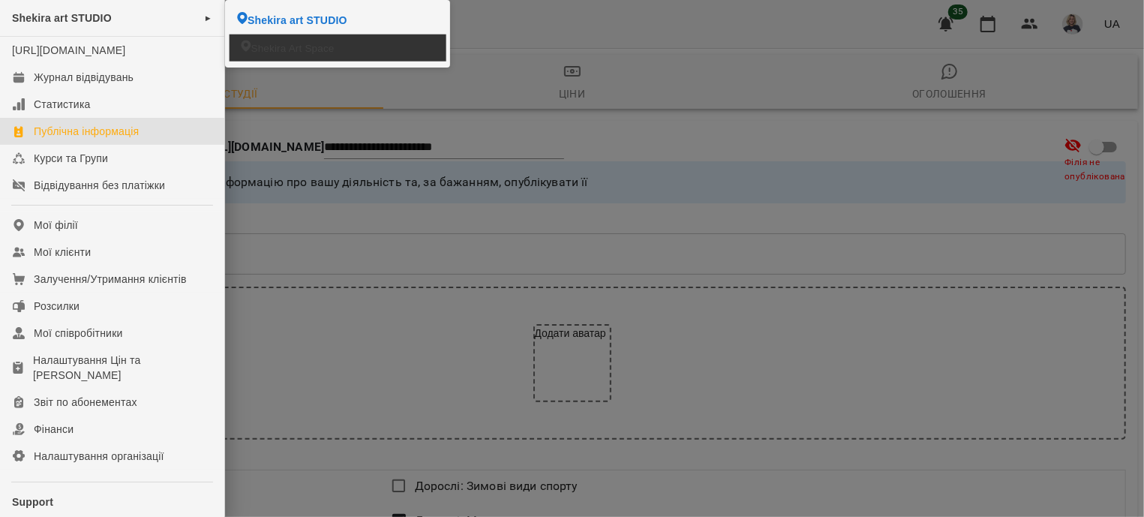
click at [260, 44] on span "Shekira Art Space" at bounding box center [292, 48] width 83 height 14
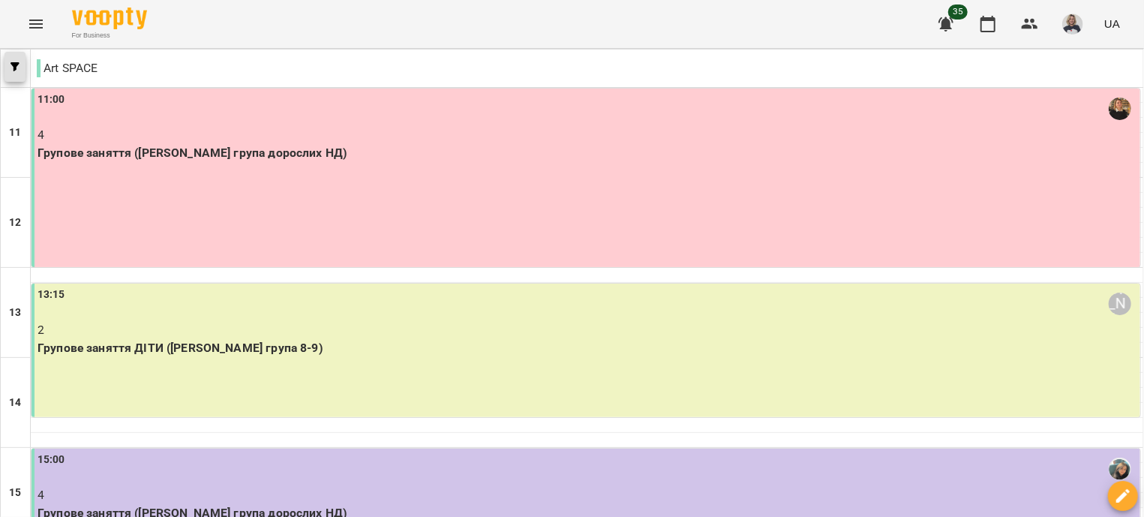
click at [16, 64] on icon "button" at bounding box center [15, 66] width 9 height 9
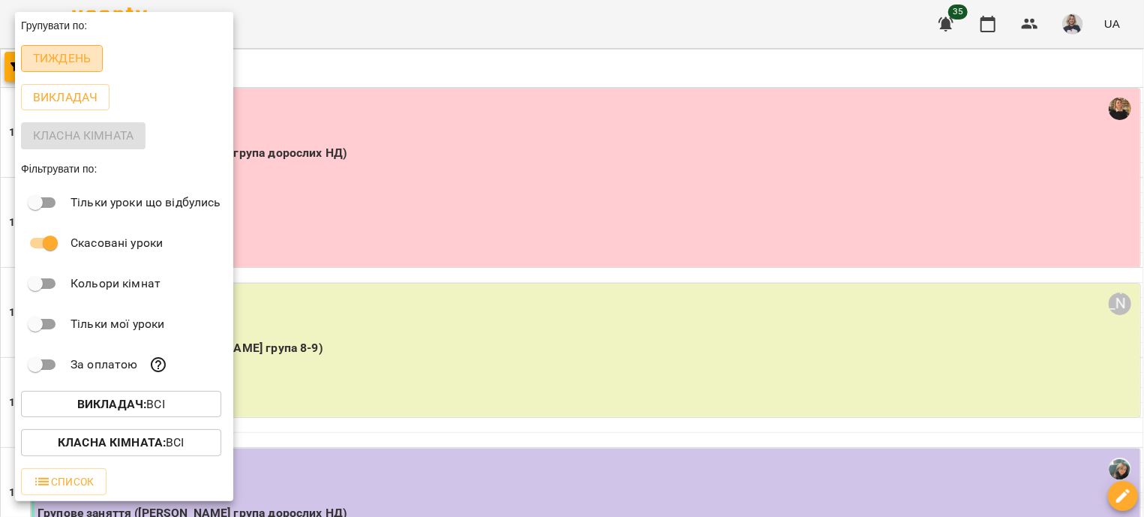
click at [62, 59] on p "Тиждень" at bounding box center [62, 59] width 58 height 18
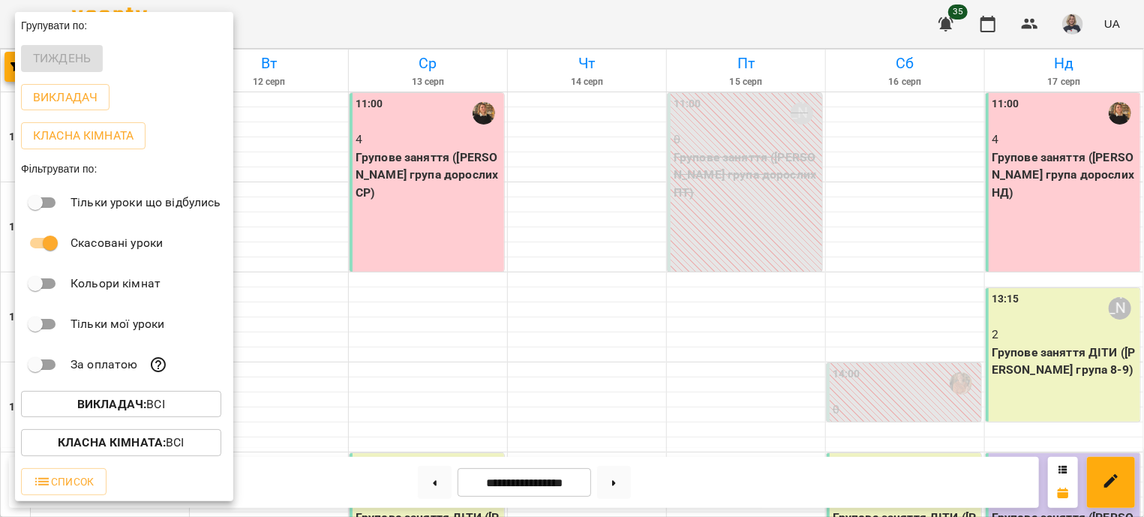
click at [540, 359] on div at bounding box center [572, 258] width 1144 height 517
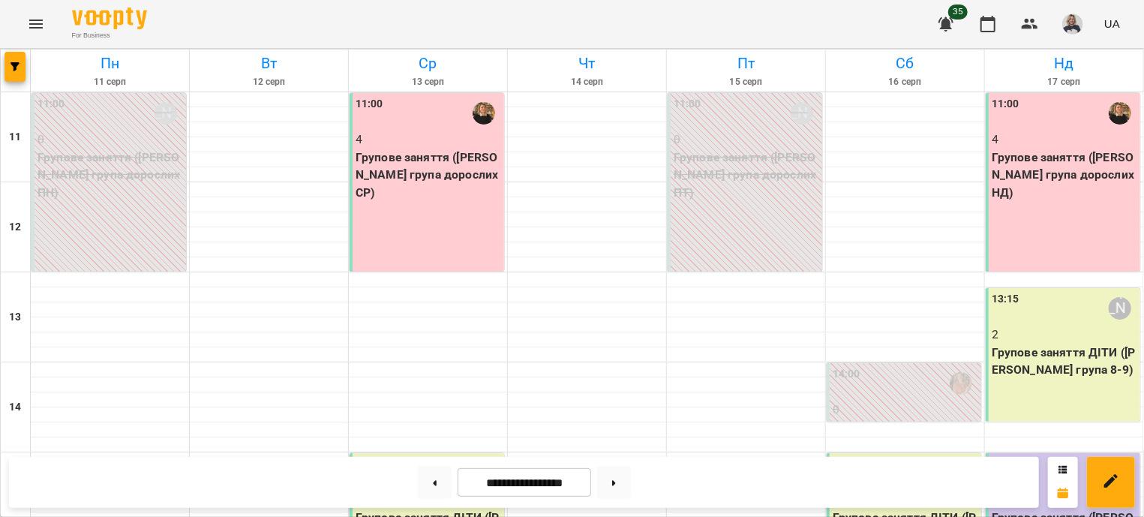
click at [1040, 225] on div "11:00 4 Групове заняття ([PERSON_NAME] група дорослих НД)" at bounding box center [1063, 182] width 155 height 179
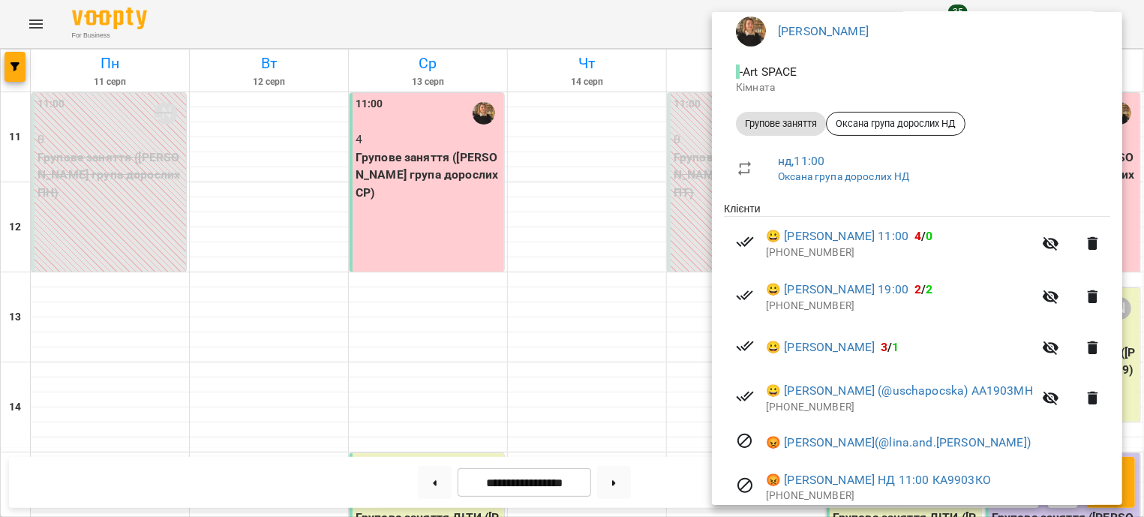
scroll to position [181, 0]
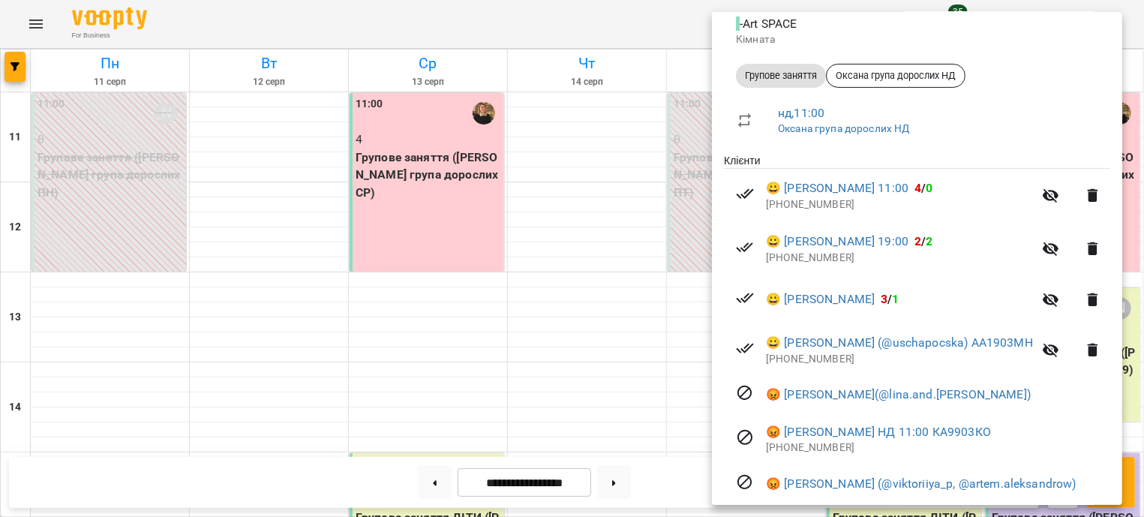
click at [677, 355] on div at bounding box center [572, 258] width 1144 height 517
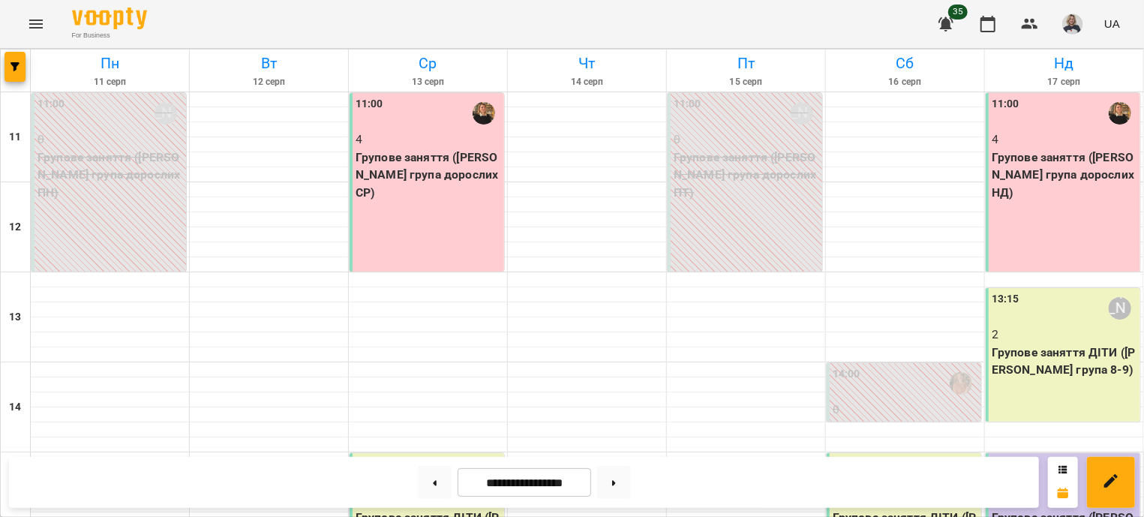
scroll to position [90, 0]
click at [1100, 297] on div "13:15 [PERSON_NAME] 2 Групове заняття ДІТИ ([PERSON_NAME] група 8-9)" at bounding box center [1063, 355] width 155 height 134
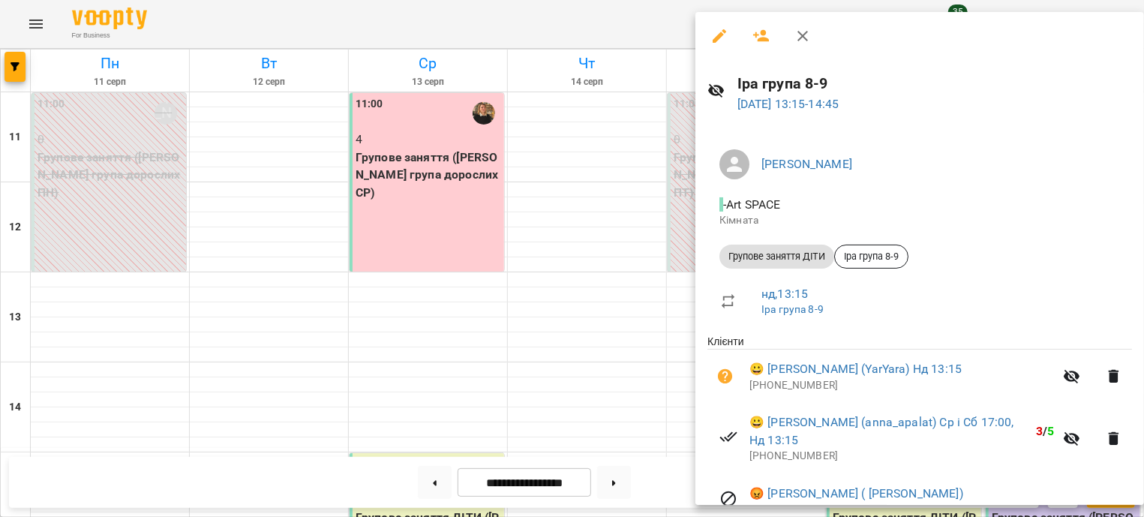
scroll to position [181, 0]
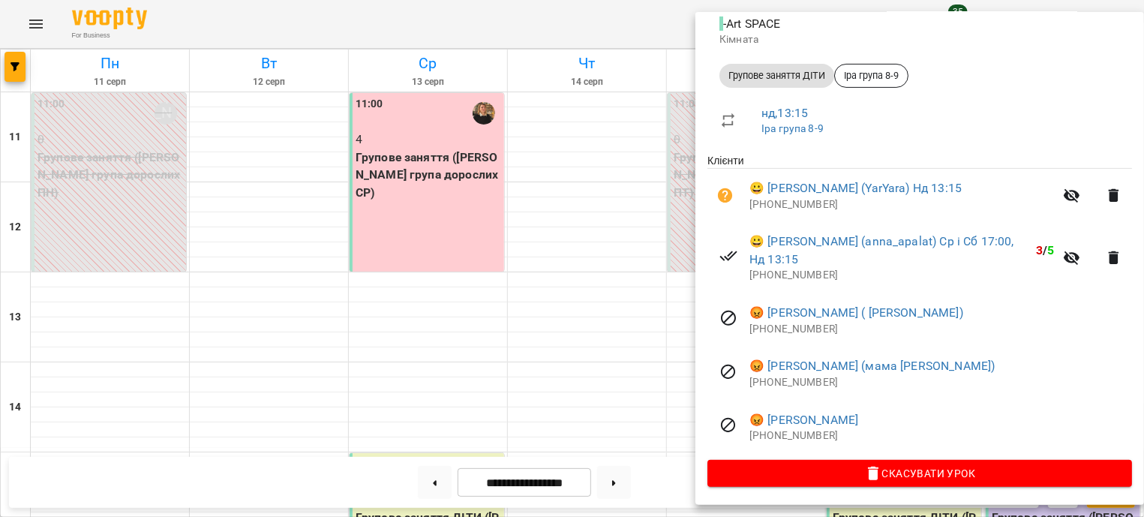
click at [627, 287] on div at bounding box center [572, 258] width 1144 height 517
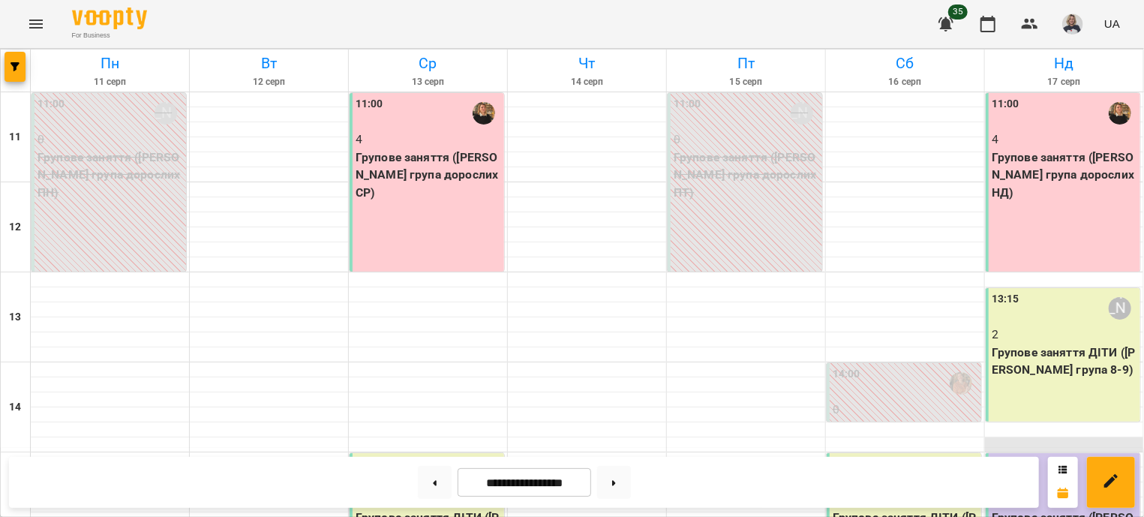
scroll to position [271, 0]
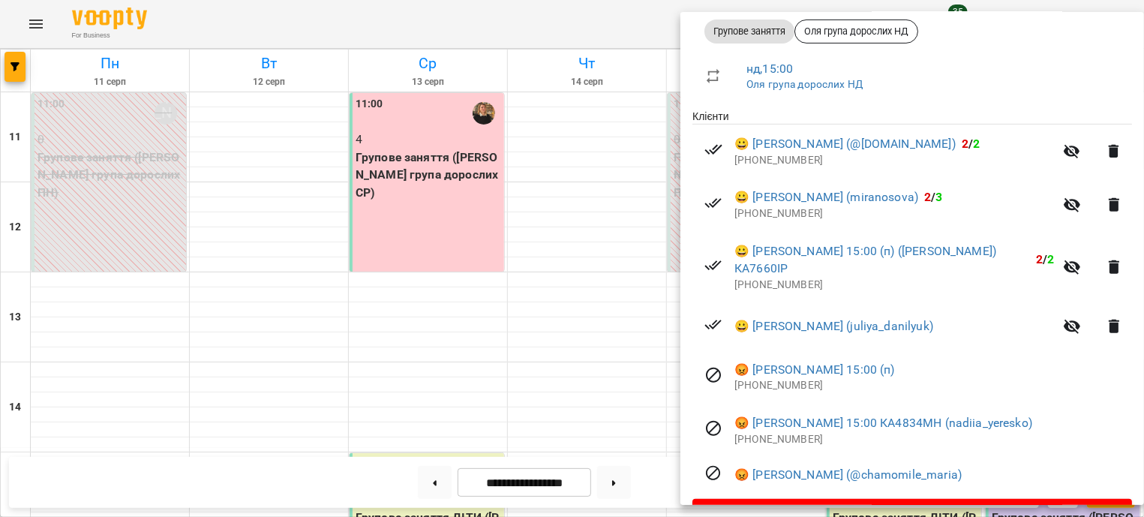
scroll to position [265, 0]
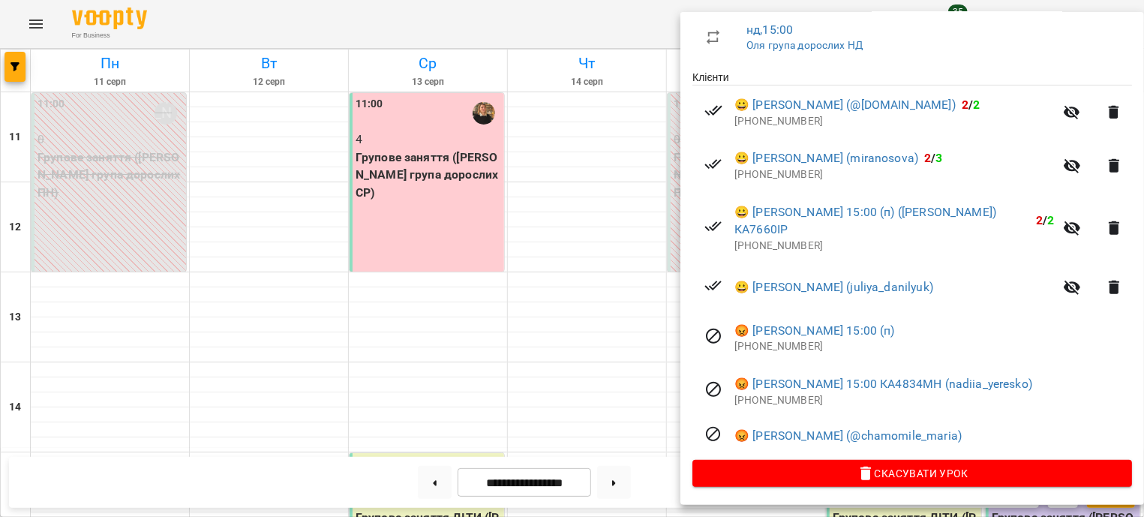
click at [619, 207] on div at bounding box center [572, 258] width 1144 height 517
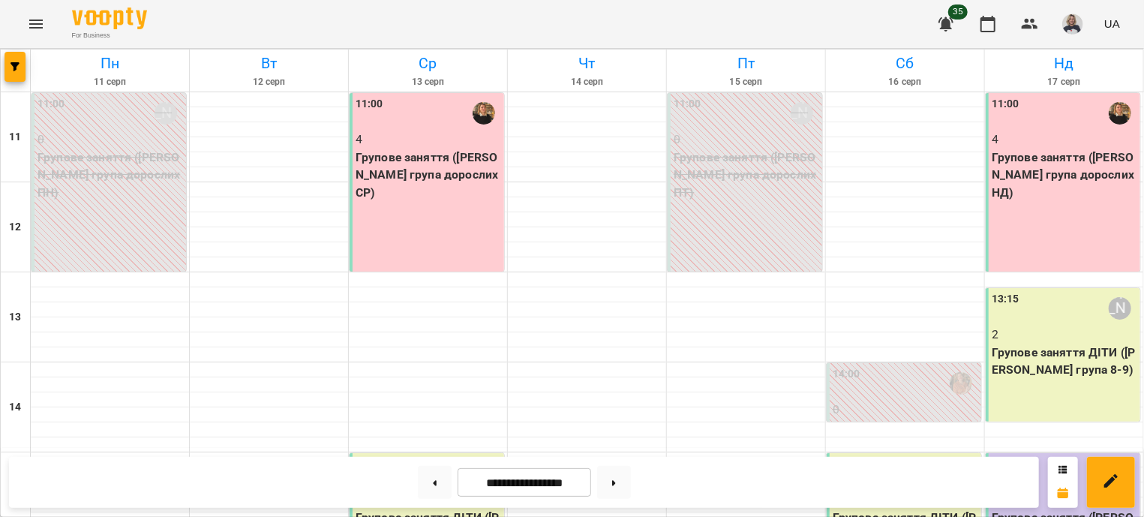
scroll to position [452, 0]
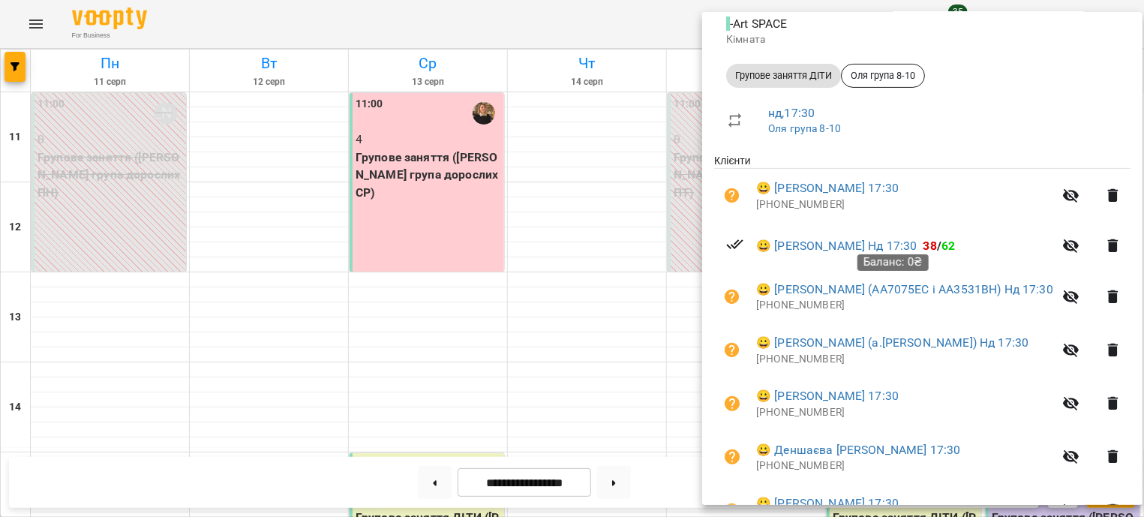
scroll to position [432, 0]
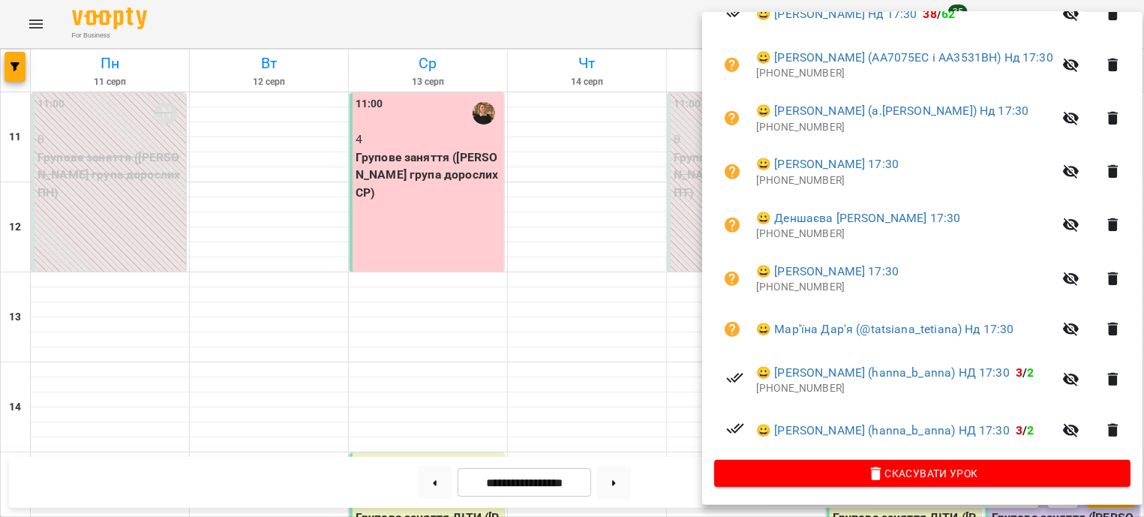
click at [528, 131] on div at bounding box center [572, 258] width 1144 height 517
